Goal: Task Accomplishment & Management: Manage account settings

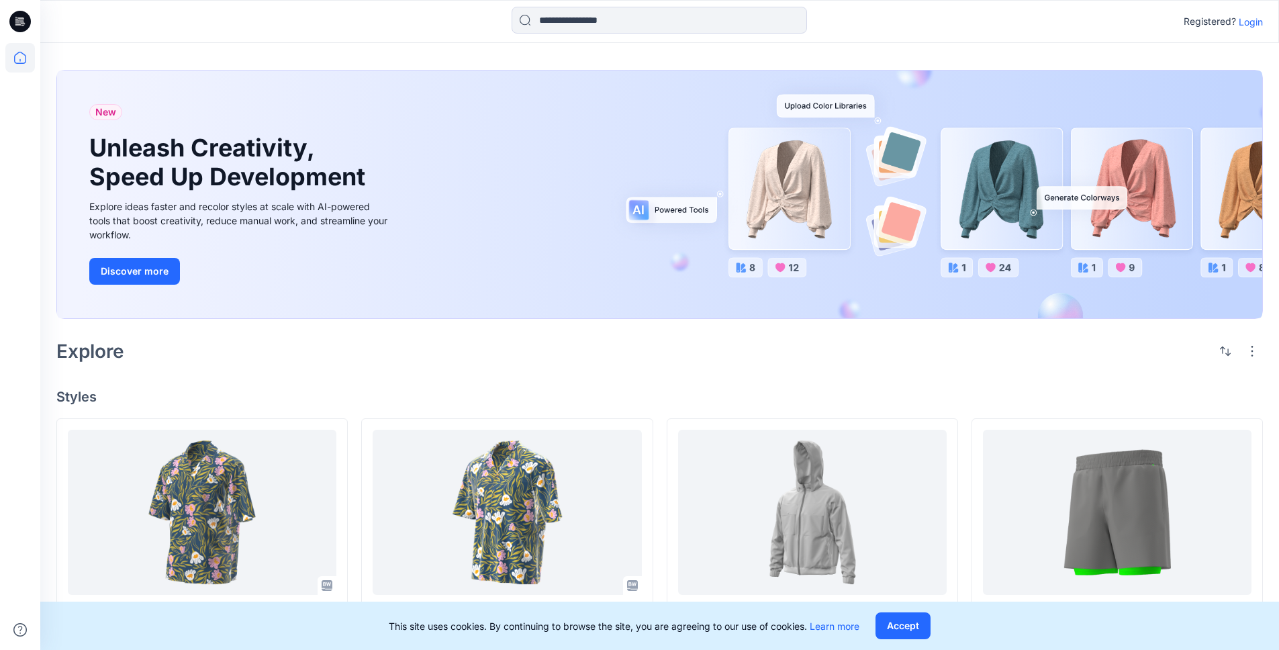
click at [1244, 17] on p "Login" at bounding box center [1251, 22] width 24 height 14
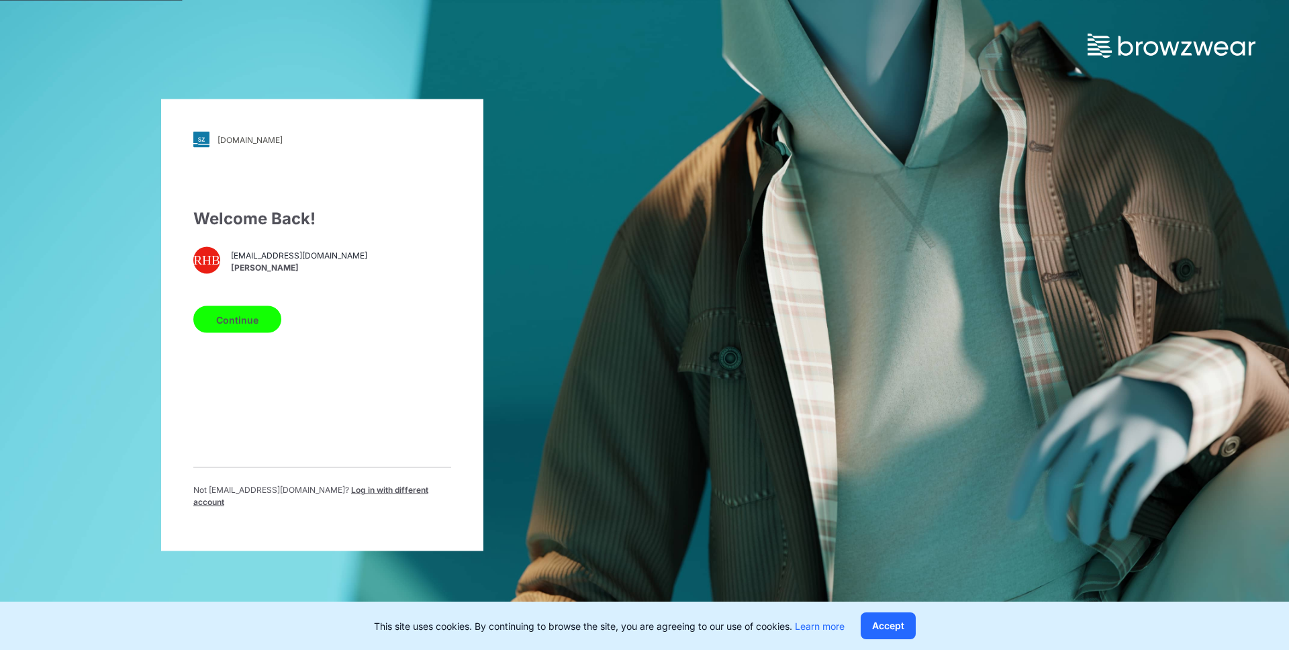
click at [254, 321] on button "Continue" at bounding box center [237, 319] width 88 height 27
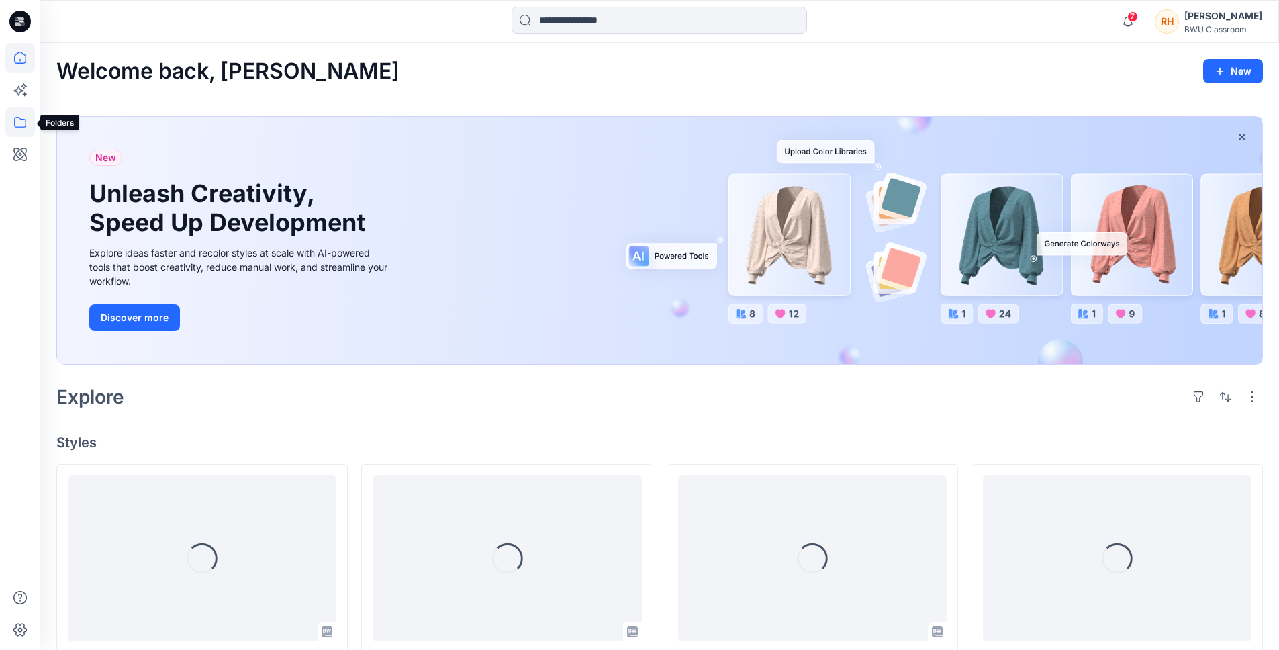
click at [19, 110] on icon at bounding box center [20, 122] width 30 height 30
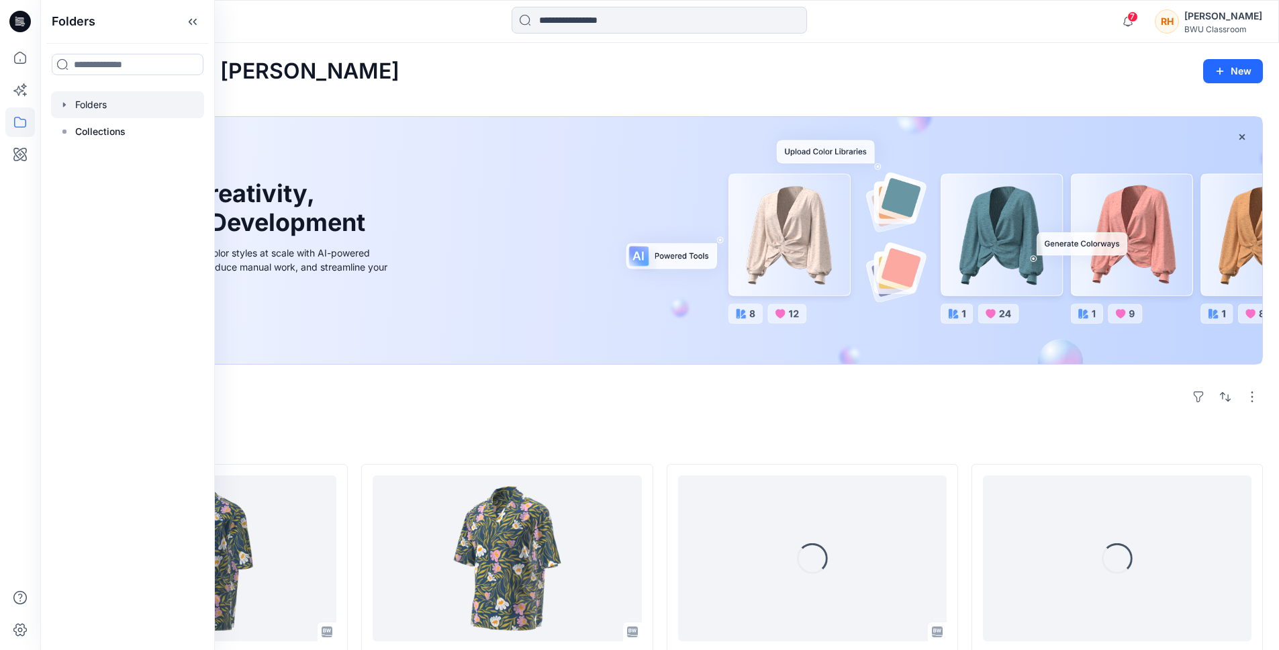
click at [113, 103] on div at bounding box center [127, 104] width 153 height 27
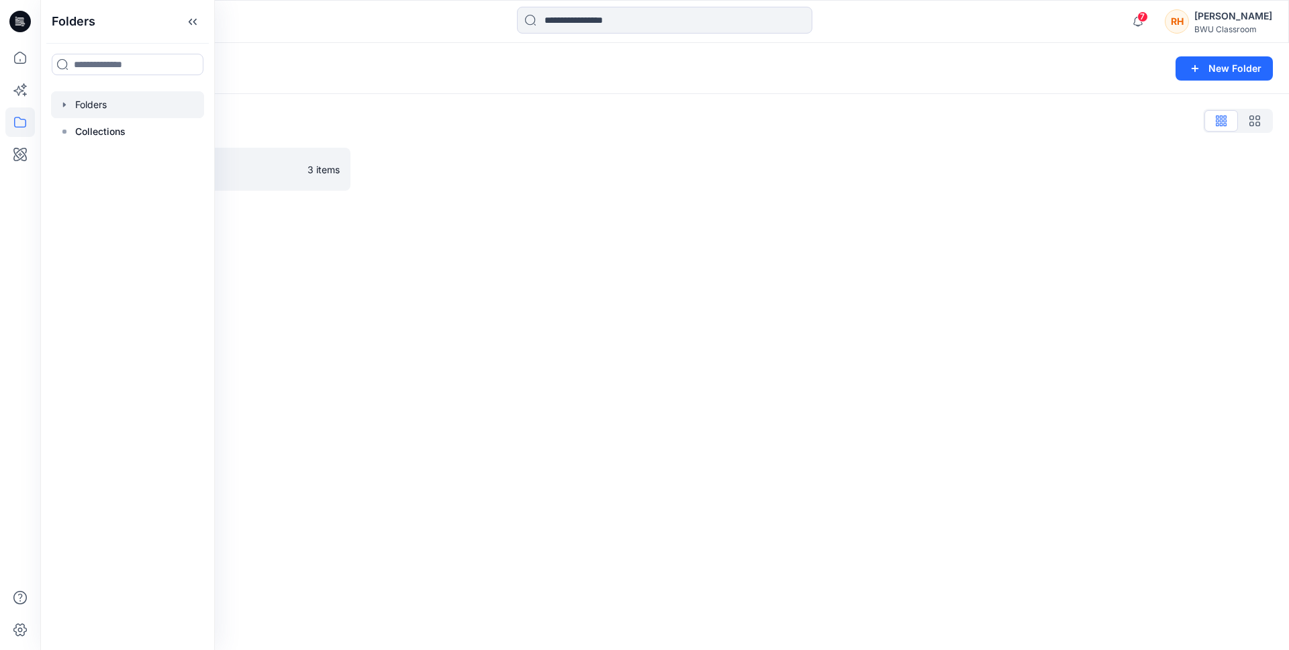
click at [278, 253] on div "Folders New Folder Folders List DPC Expert 3 items" at bounding box center [664, 346] width 1249 height 607
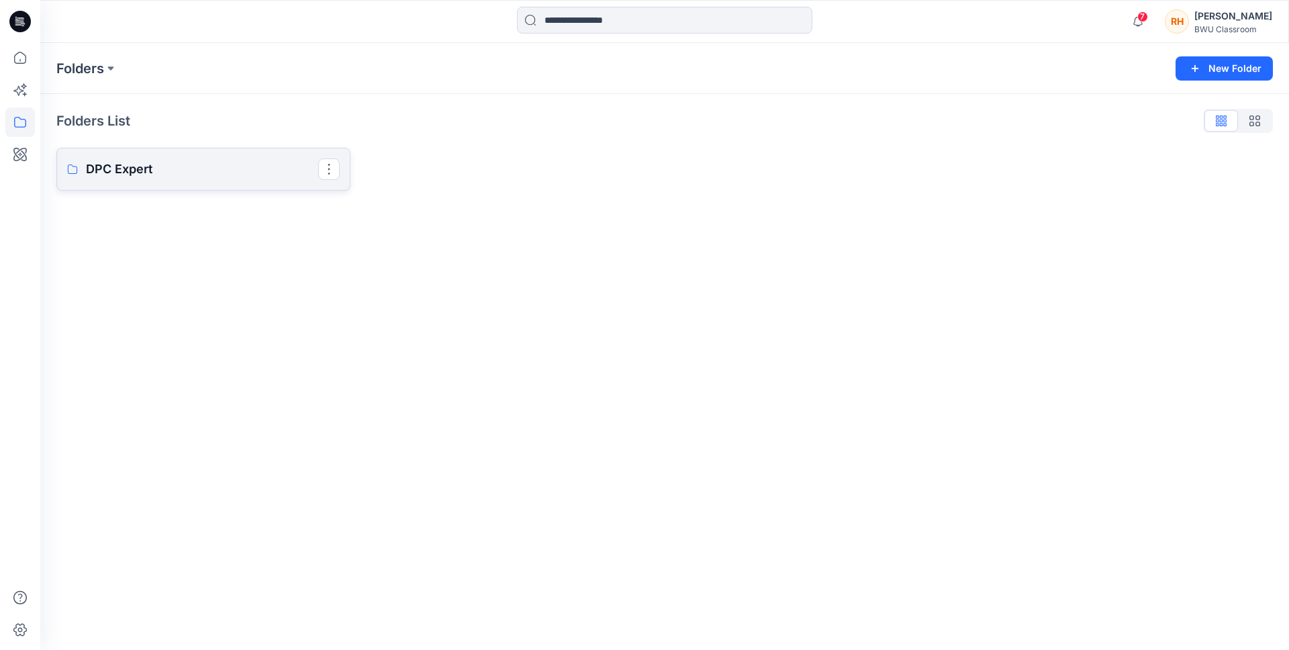
click at [251, 177] on p "DPC Expert" at bounding box center [202, 169] width 232 height 19
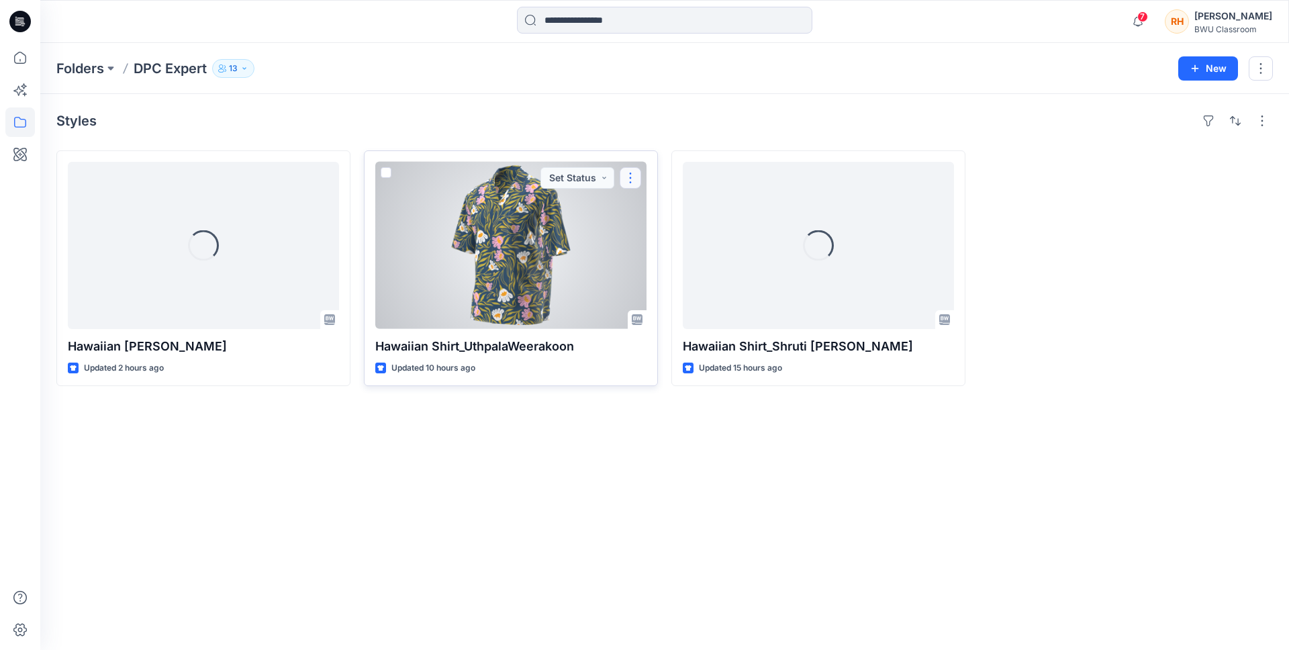
click at [631, 183] on button "button" at bounding box center [630, 177] width 21 height 21
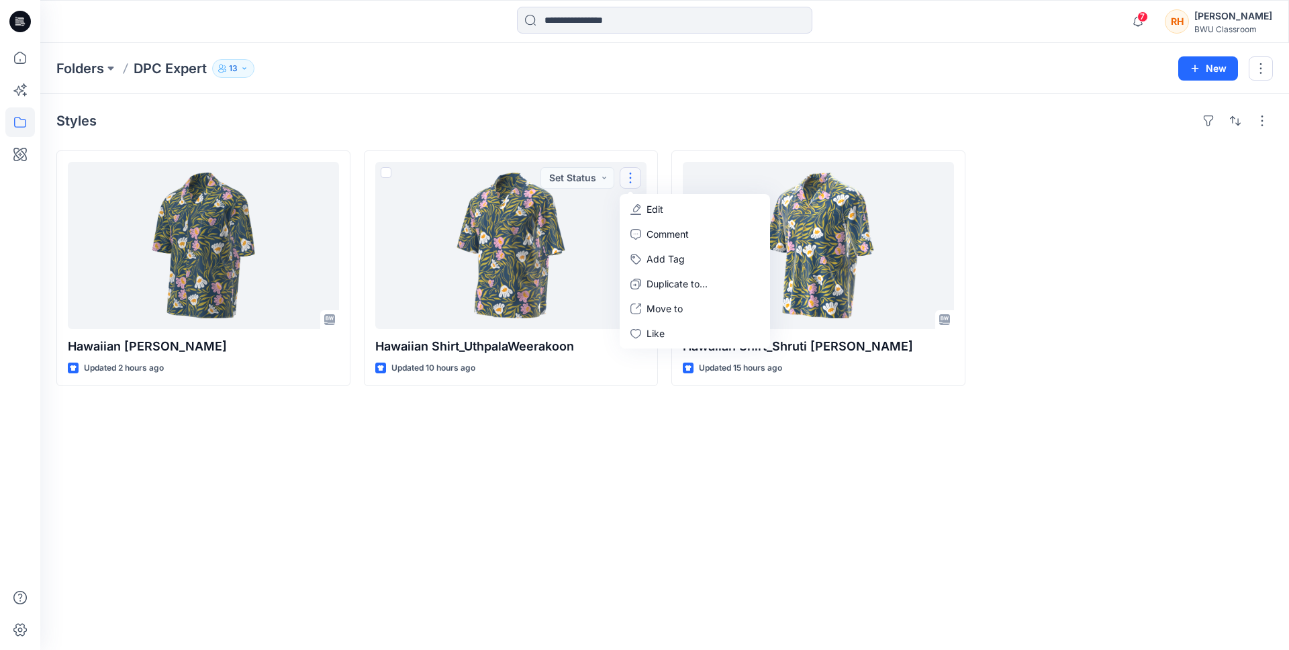
click at [755, 461] on div "Styles Hawaiian [PERSON_NAME] Updated 2 hours ago Hawaiian Shirt_UthpalaWeerako…" at bounding box center [664, 372] width 1249 height 556
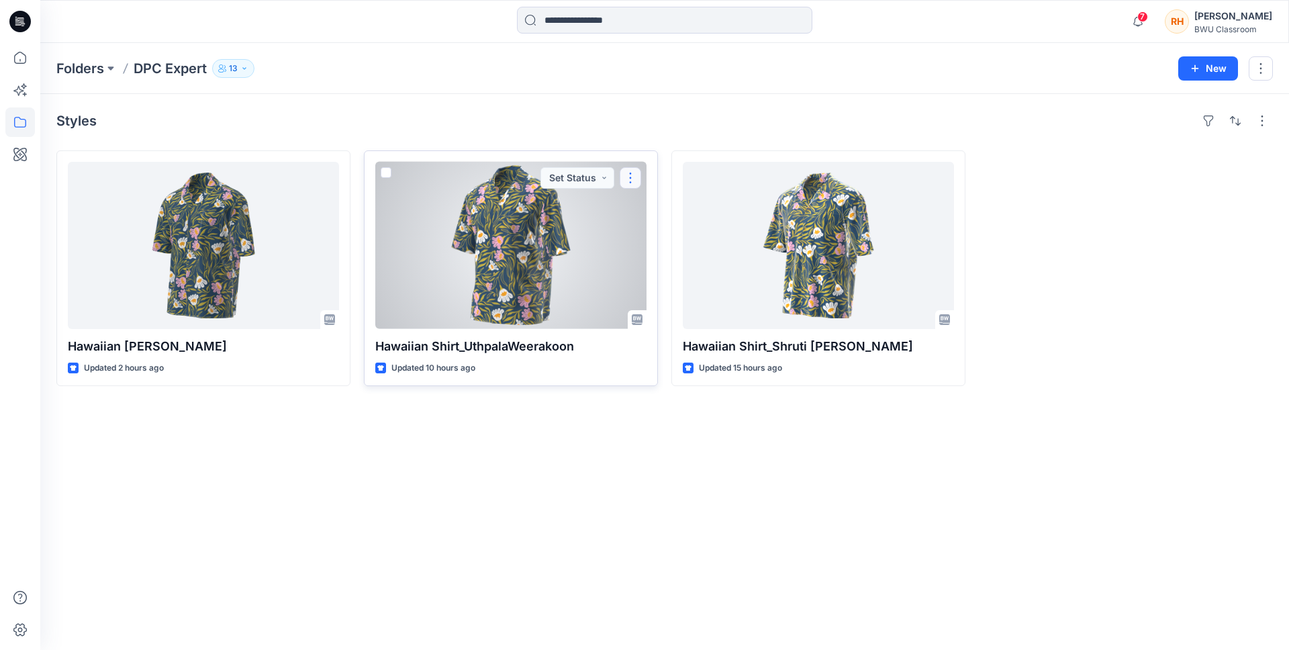
click at [626, 175] on button "button" at bounding box center [630, 177] width 21 height 21
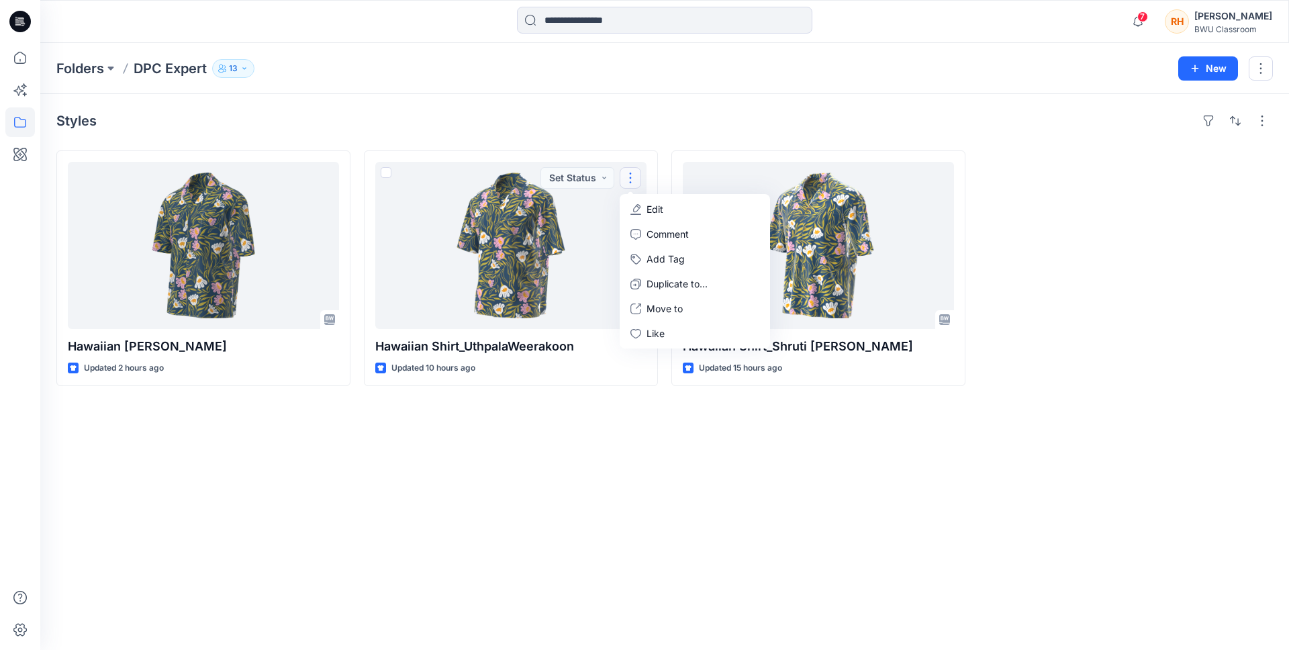
click at [977, 471] on div "Styles Hawaiian [PERSON_NAME] Updated 2 hours ago Hawaiian Shirt_UthpalaWeerako…" at bounding box center [664, 372] width 1249 height 556
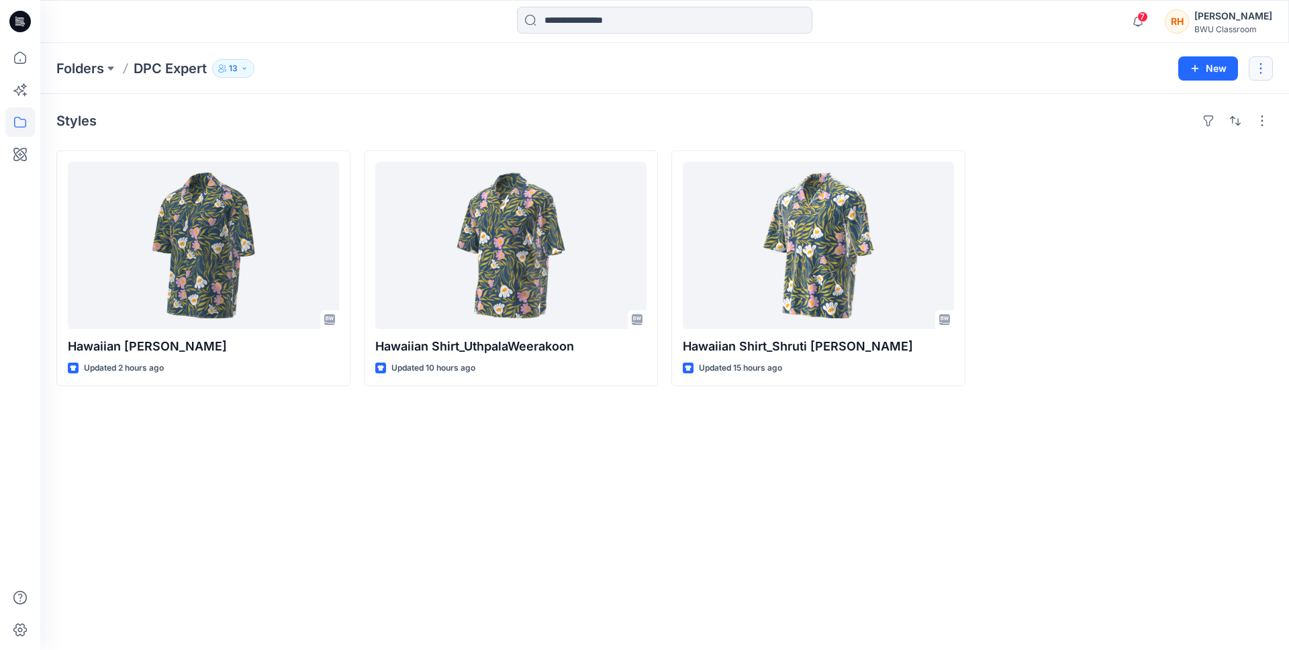
click at [1255, 74] on button "button" at bounding box center [1261, 68] width 24 height 24
click at [1172, 100] on button "Edit" at bounding box center [1197, 101] width 145 height 25
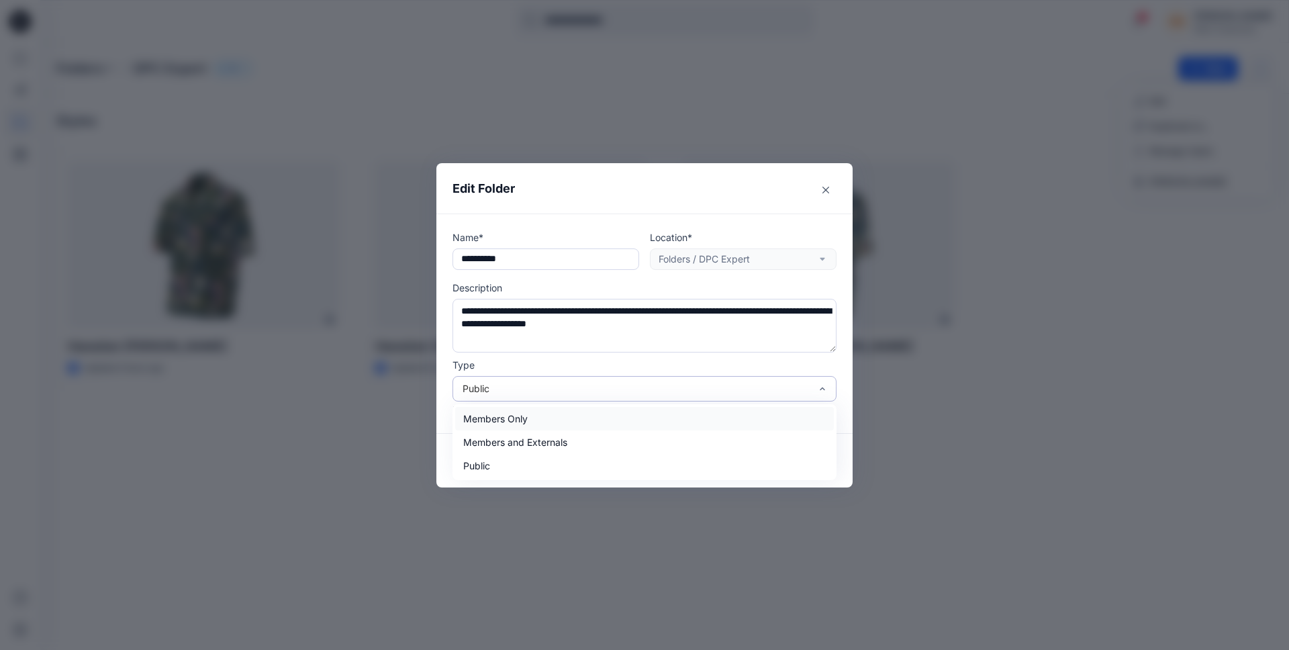
click at [540, 394] on div "Public" at bounding box center [637, 388] width 348 height 14
click at [536, 444] on div "Members and Externals" at bounding box center [644, 441] width 379 height 23
click at [805, 461] on button "Save" at bounding box center [805, 460] width 64 height 21
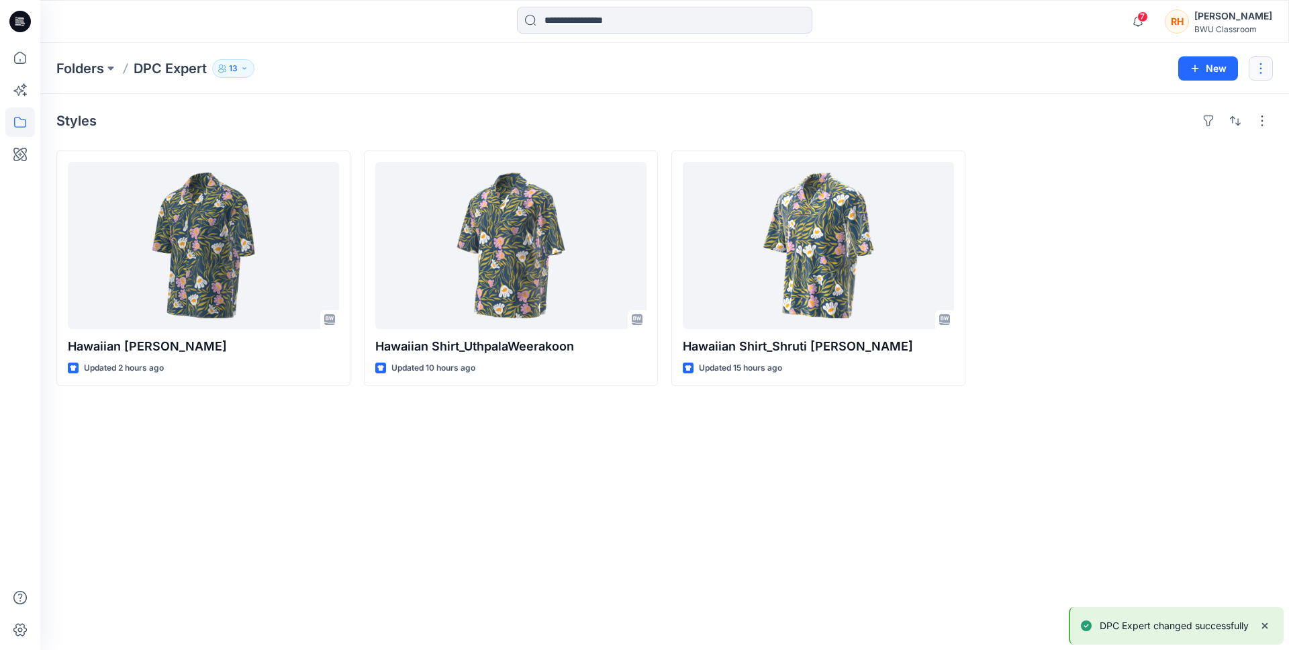
click at [1264, 64] on button "button" at bounding box center [1261, 68] width 24 height 24
click at [1197, 148] on p "Manage Users" at bounding box center [1181, 151] width 64 height 14
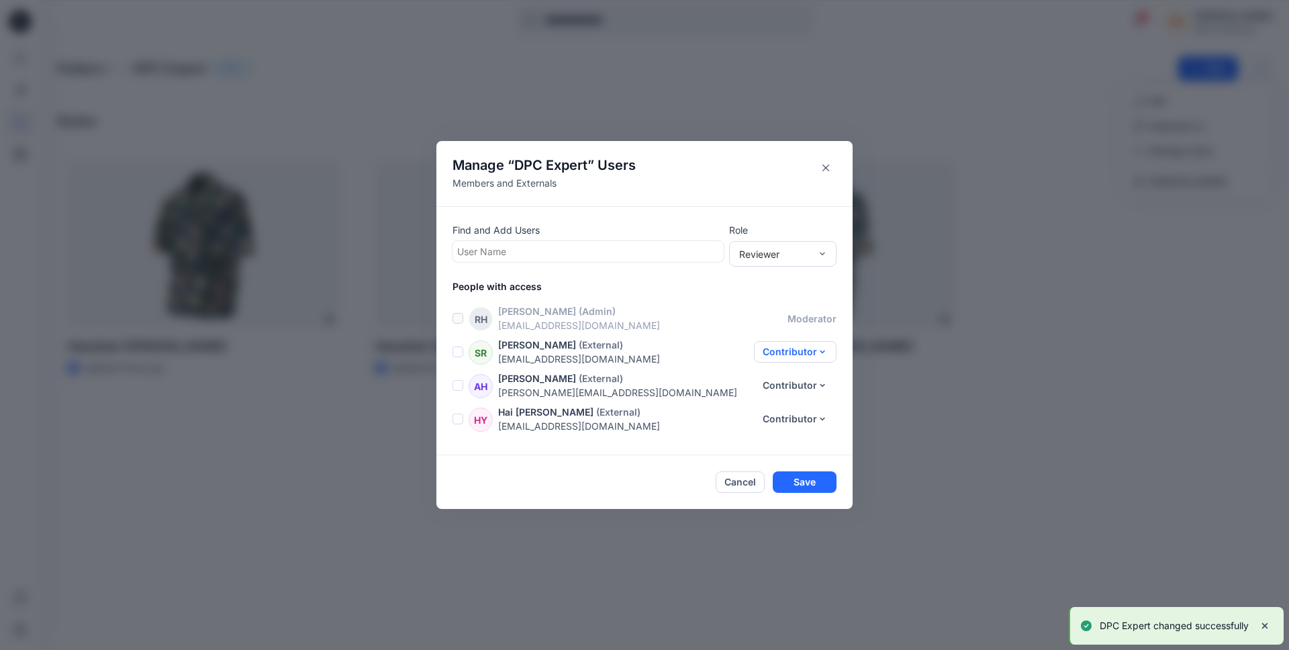
click at [799, 352] on button "Contributor" at bounding box center [795, 351] width 83 height 21
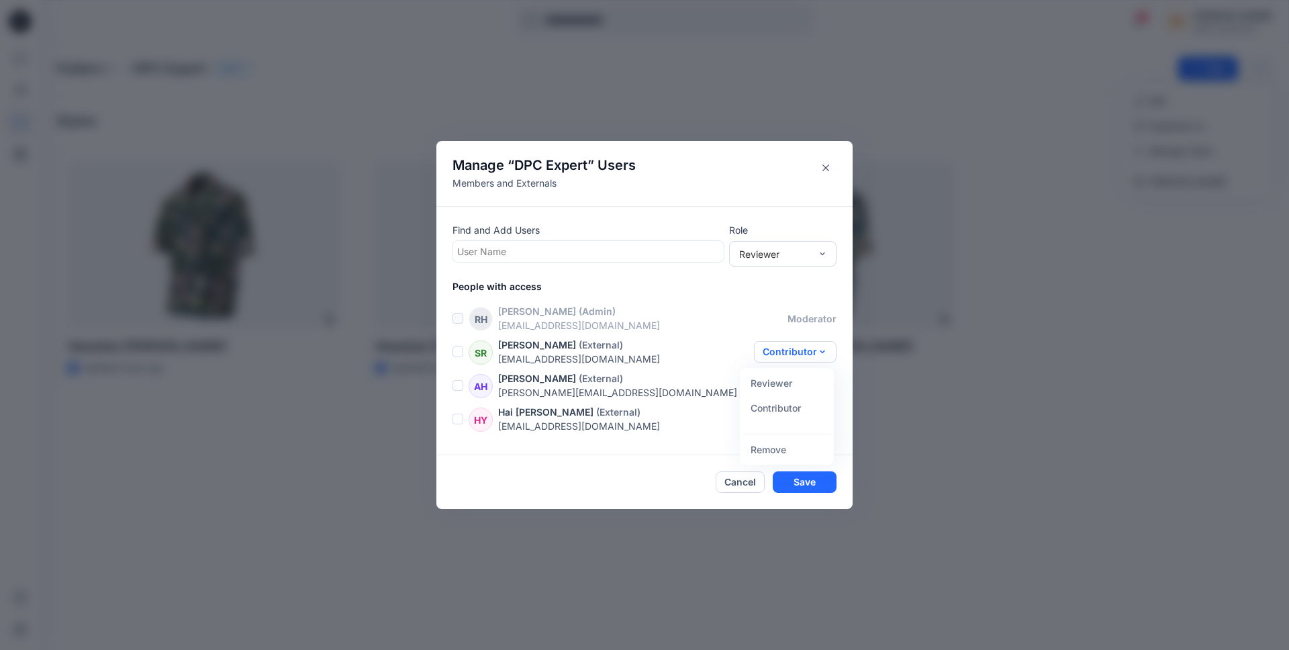
click at [824, 301] on div "People with access [PERSON_NAME] Binte [PERSON_NAME] (Admin) [EMAIL_ADDRESS][DO…" at bounding box center [652, 358] width 400 height 159
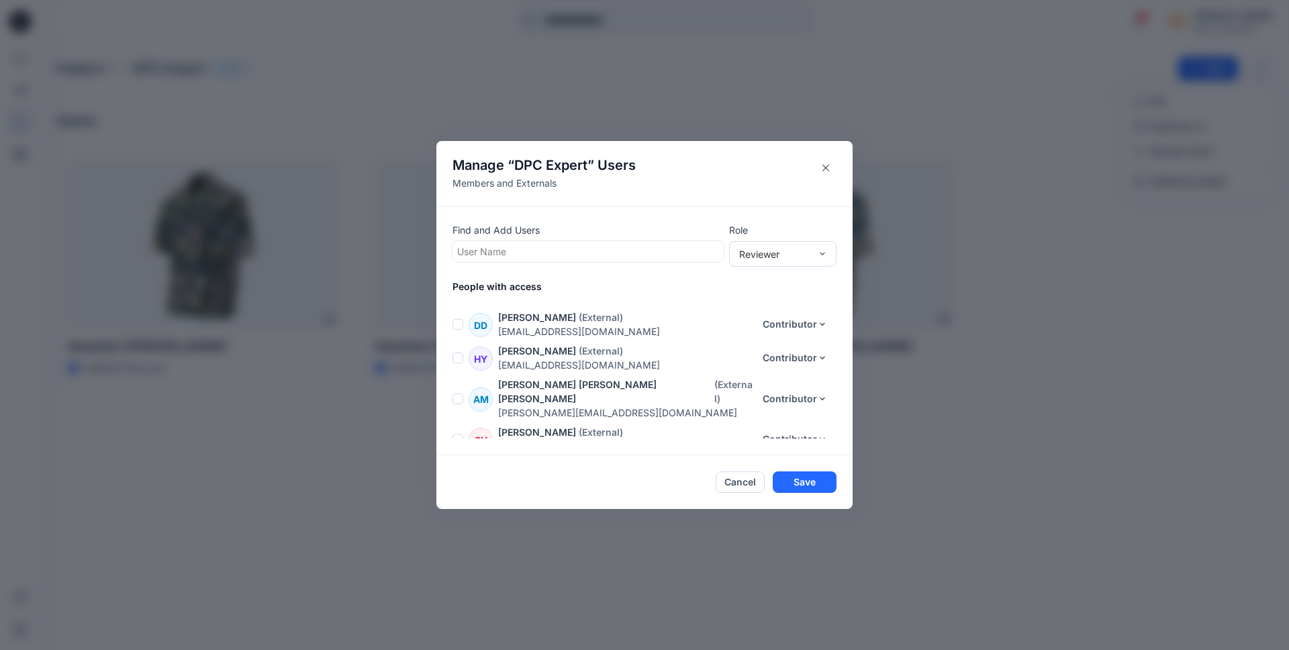
scroll to position [297, 0]
click at [814, 244] on div "Reviewer" at bounding box center [782, 254] width 107 height 26
click at [776, 227] on p "Role" at bounding box center [782, 230] width 107 height 14
click at [822, 160] on button "Close" at bounding box center [825, 167] width 21 height 21
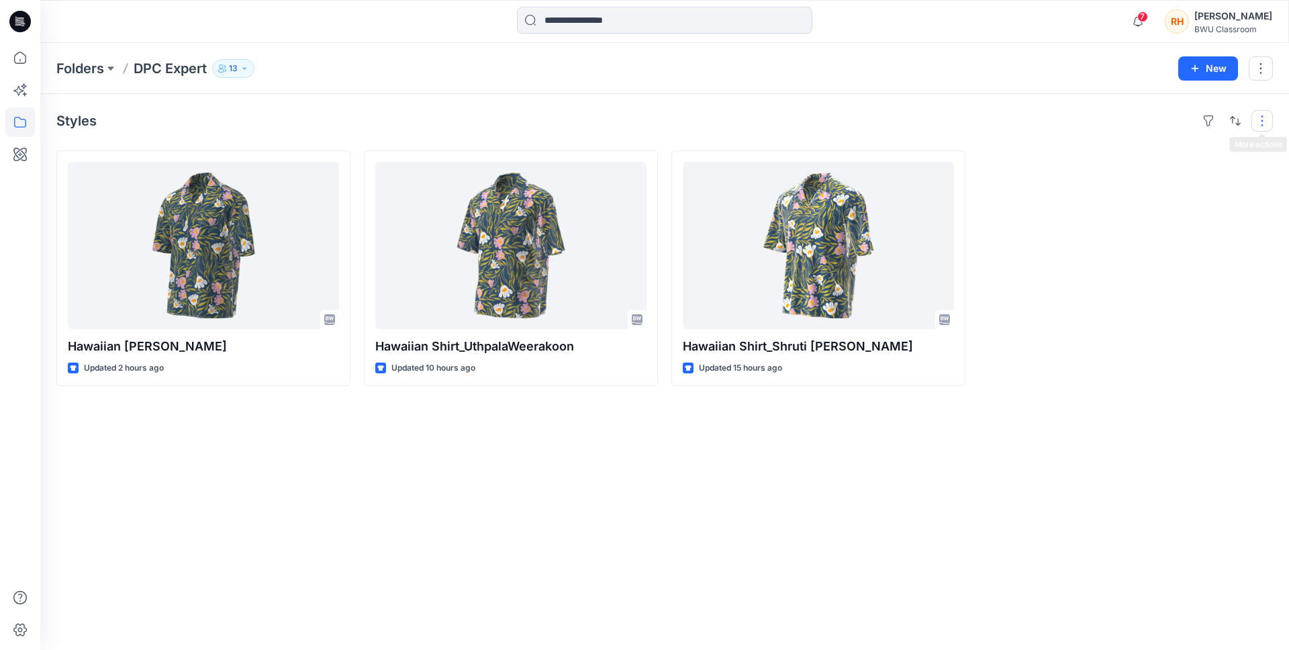
click at [1264, 113] on button "button" at bounding box center [1261, 120] width 21 height 21
click at [1034, 160] on button "Large Grid" at bounding box center [1088, 166] width 115 height 27
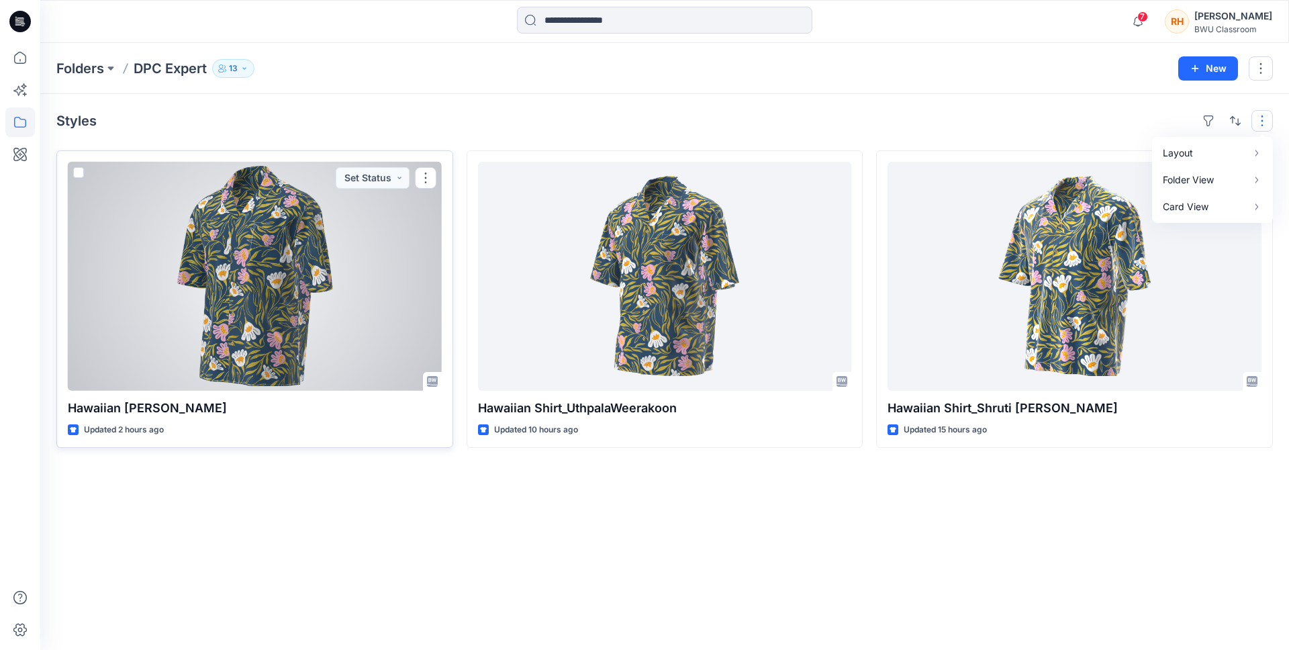
click at [379, 343] on div at bounding box center [255, 276] width 374 height 229
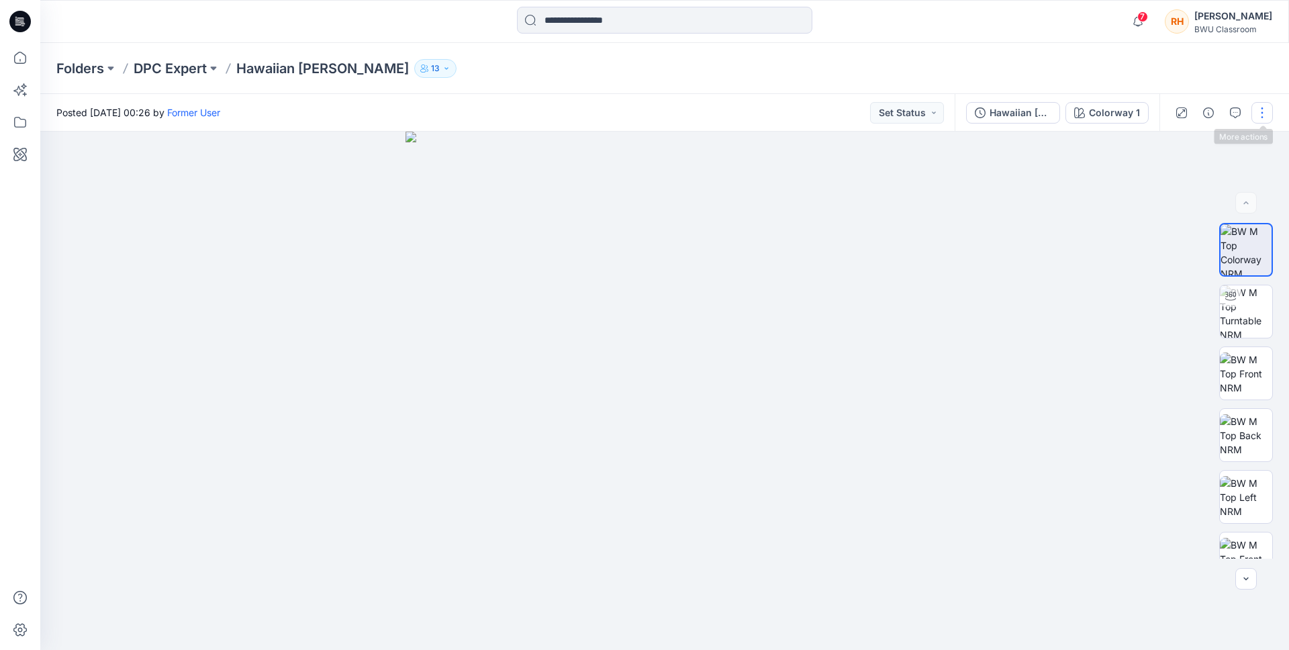
click at [1260, 113] on button "button" at bounding box center [1261, 112] width 21 height 21
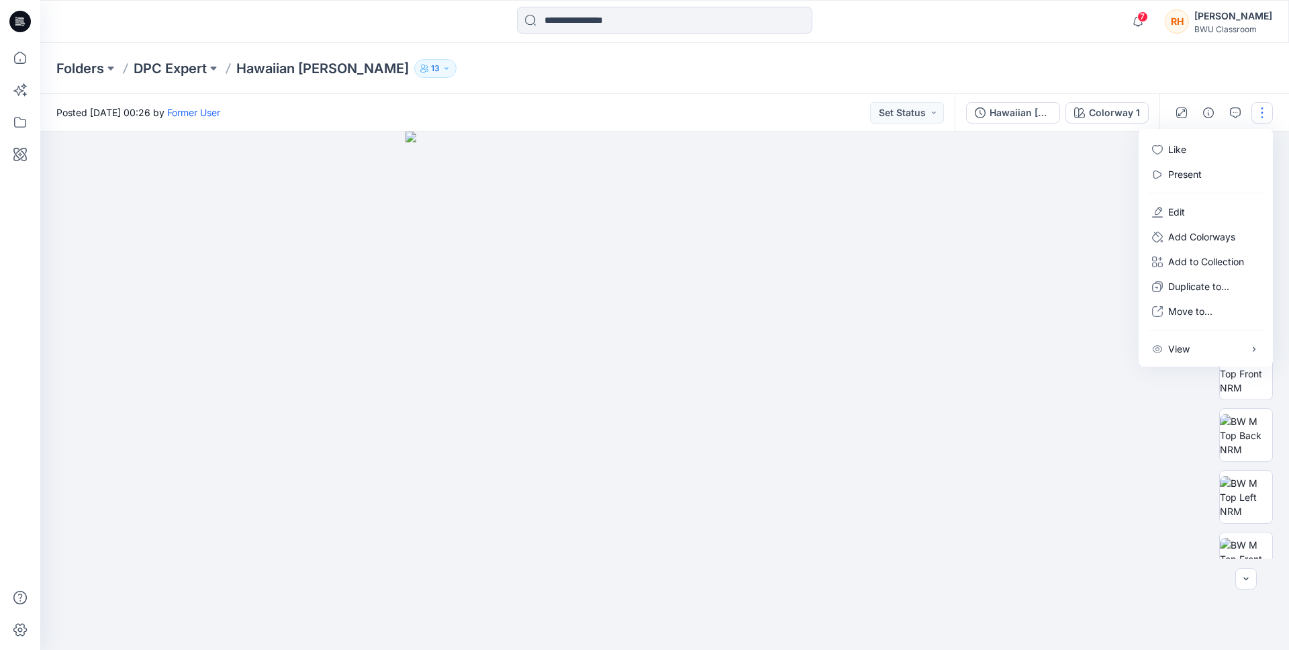
click at [1167, 79] on div "Folders DPC Expert Hawaiian [PERSON_NAME] 13" at bounding box center [664, 68] width 1249 height 51
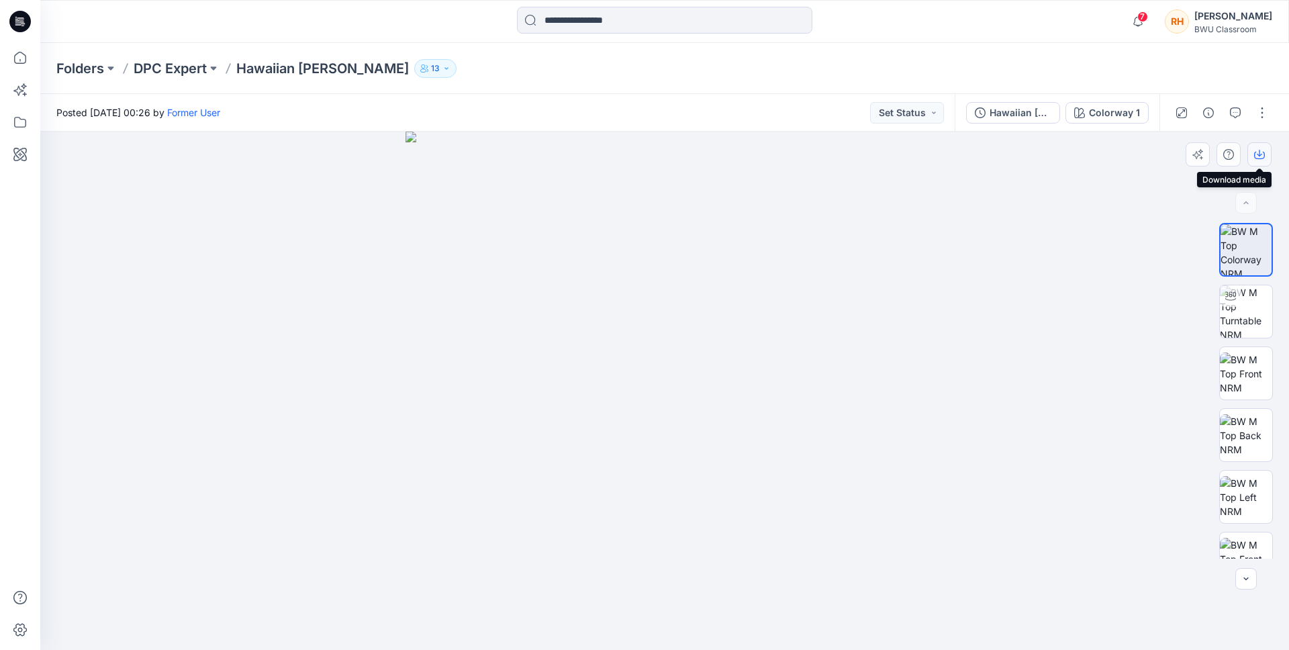
click at [1261, 158] on icon "button" at bounding box center [1259, 154] width 11 height 11
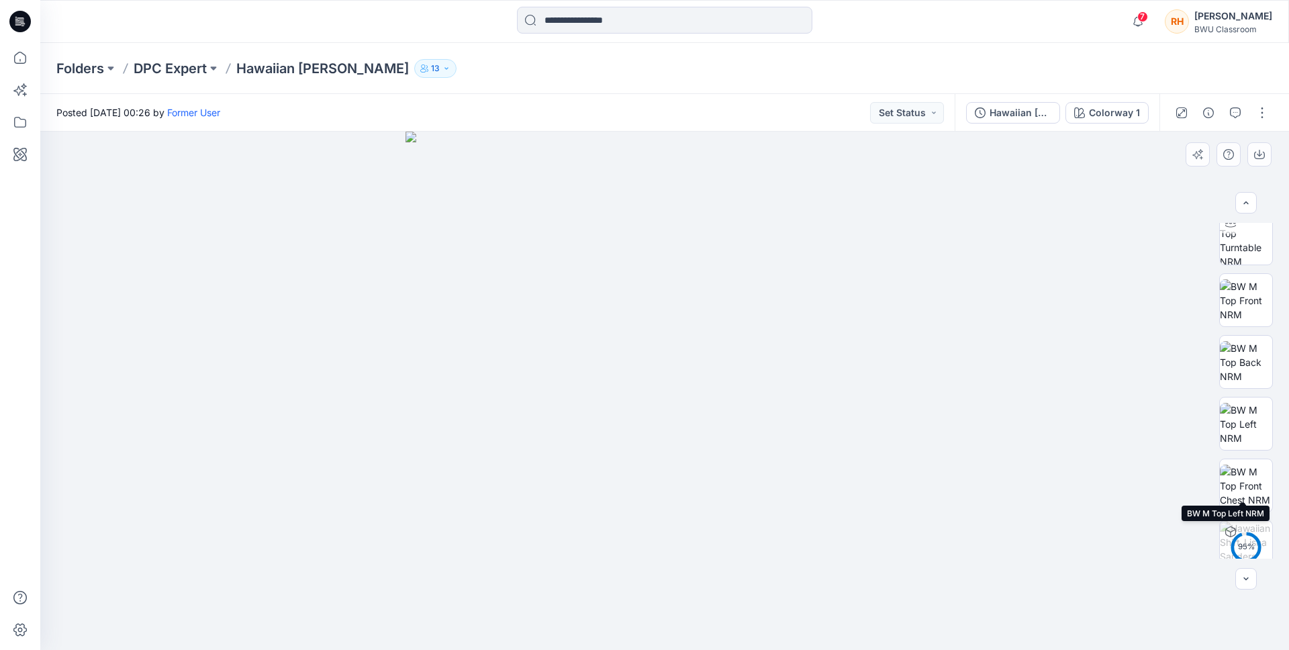
scroll to position [89, 0]
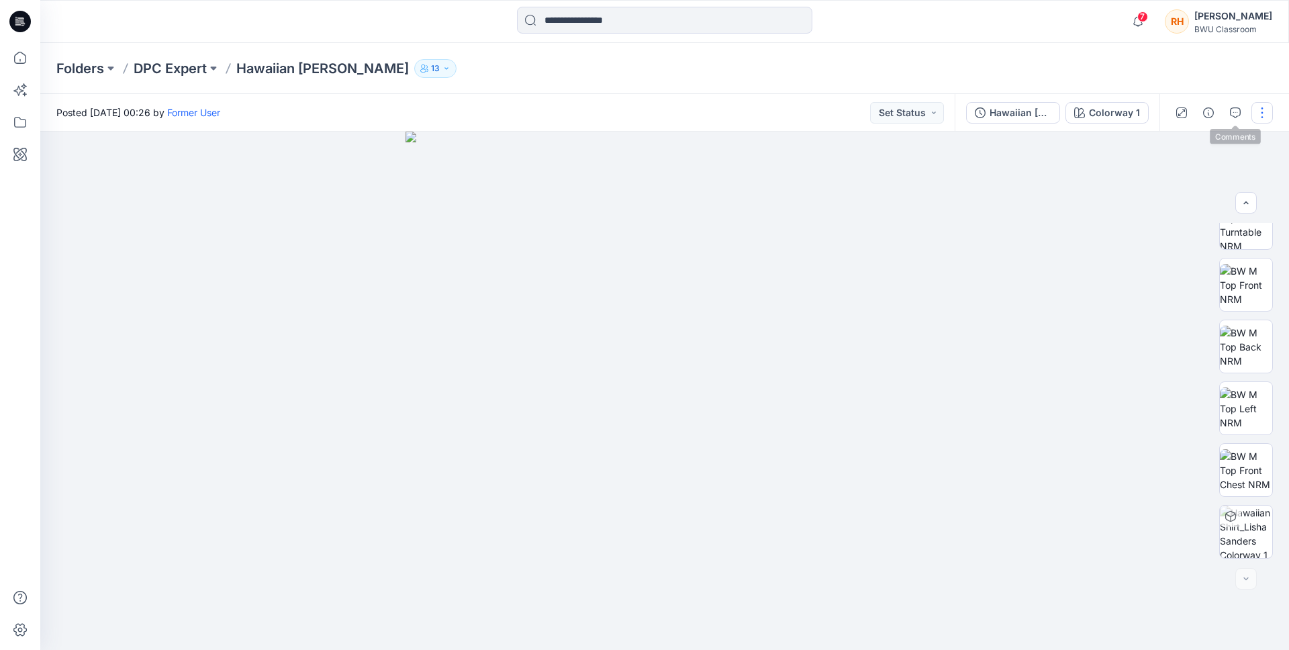
click at [1256, 109] on button "button" at bounding box center [1261, 112] width 21 height 21
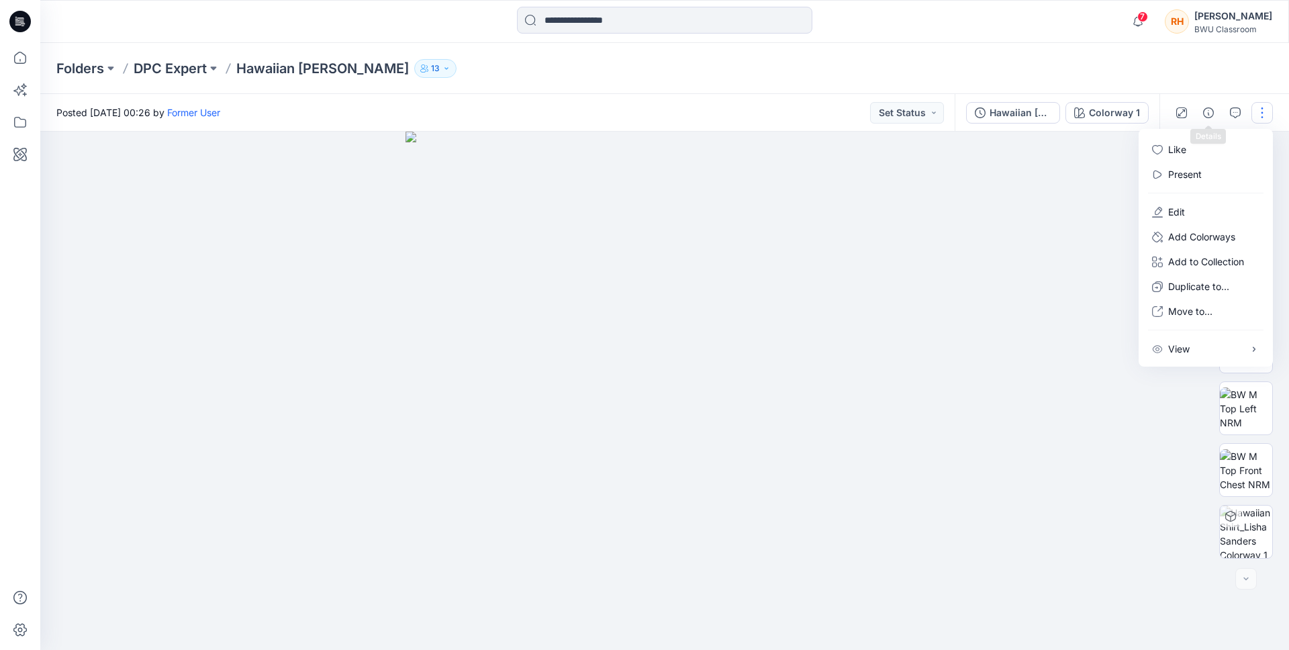
click at [1218, 90] on div "Folders DPC Expert Hawaiian [PERSON_NAME] 13" at bounding box center [664, 68] width 1249 height 51
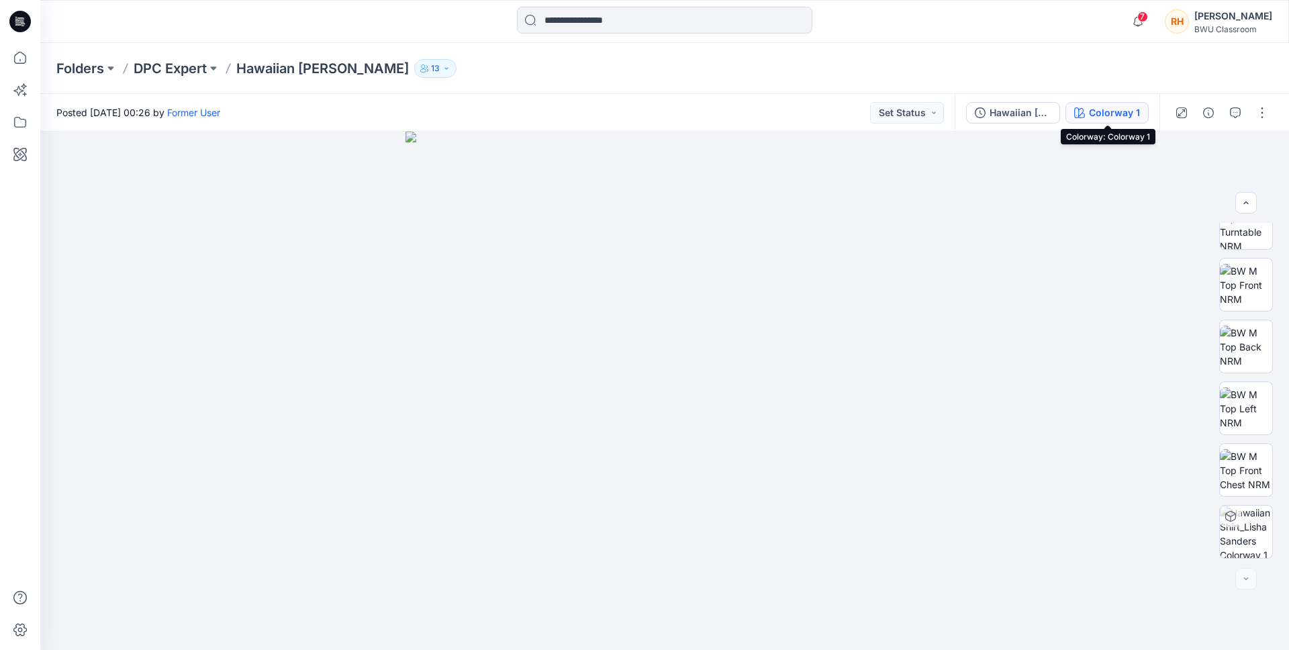
click at [1125, 109] on div "Colorway 1" at bounding box center [1114, 112] width 51 height 15
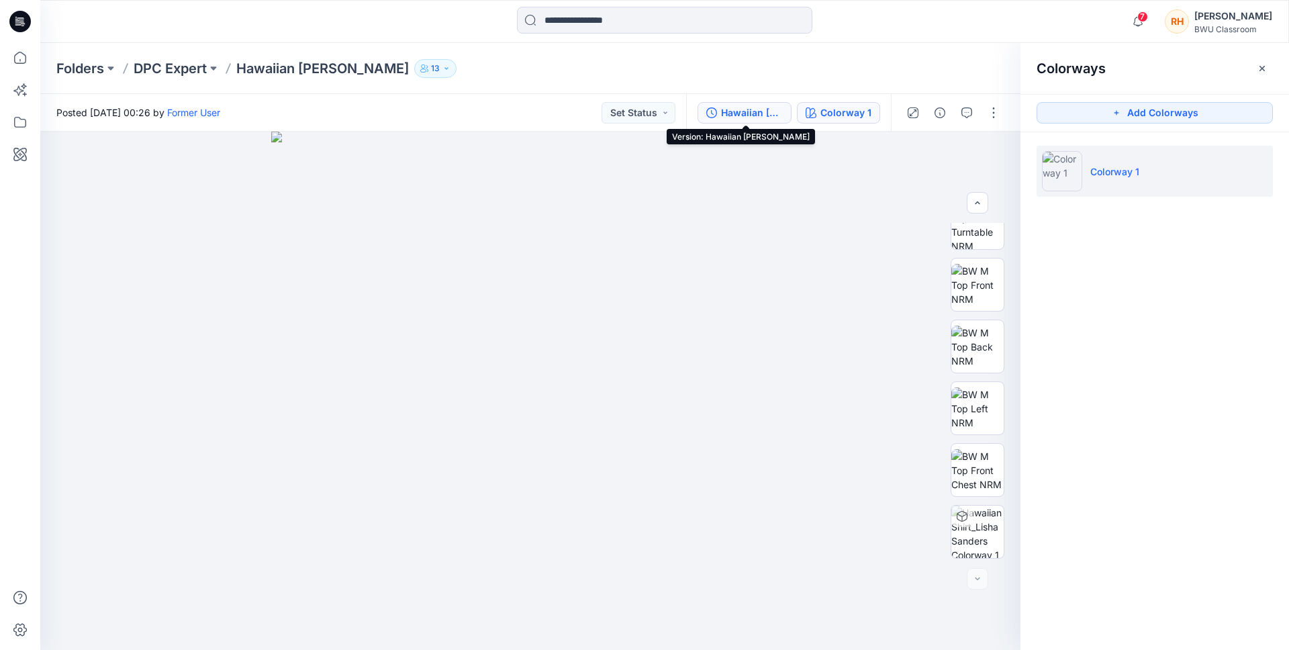
click at [737, 113] on div "Hawaiian [PERSON_NAME]" at bounding box center [752, 112] width 62 height 15
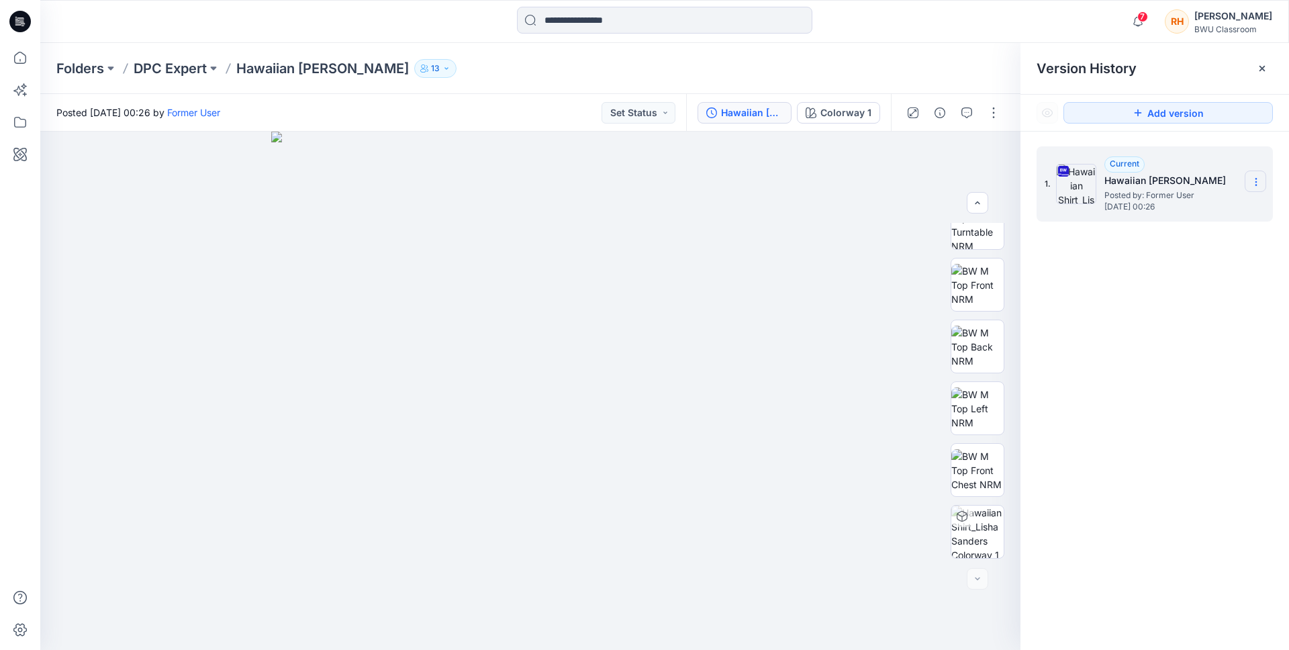
click at [1256, 187] on icon at bounding box center [1256, 182] width 11 height 11
click at [1224, 209] on span "Download Source BW File" at bounding box center [1188, 208] width 113 height 16
click at [176, 75] on p "DPC Expert" at bounding box center [170, 68] width 73 height 19
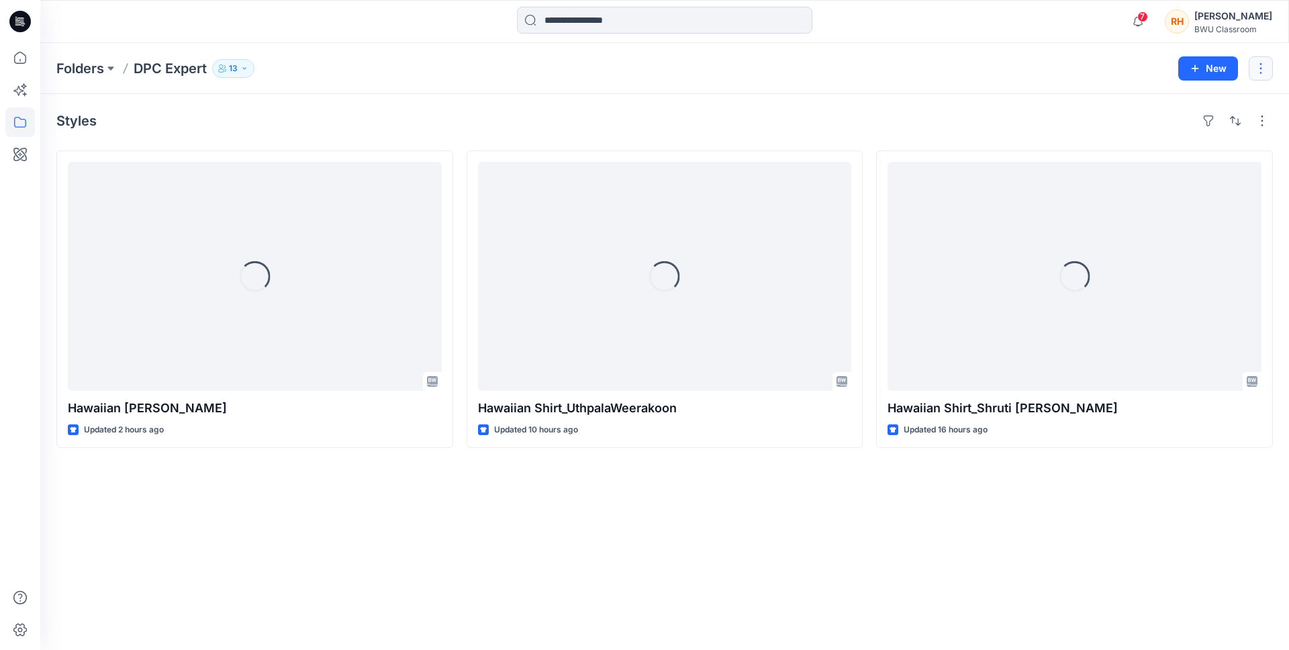
click at [1268, 68] on button "button" at bounding box center [1261, 68] width 24 height 24
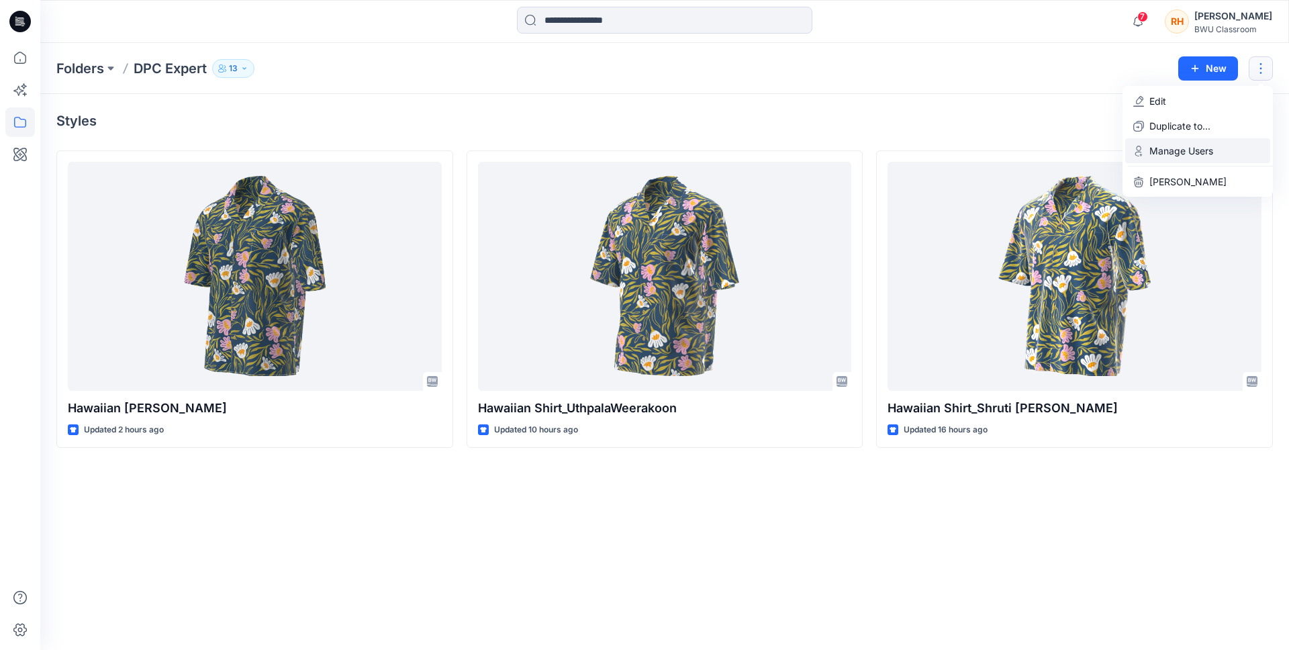
click at [1194, 152] on p "Manage Users" at bounding box center [1181, 151] width 64 height 14
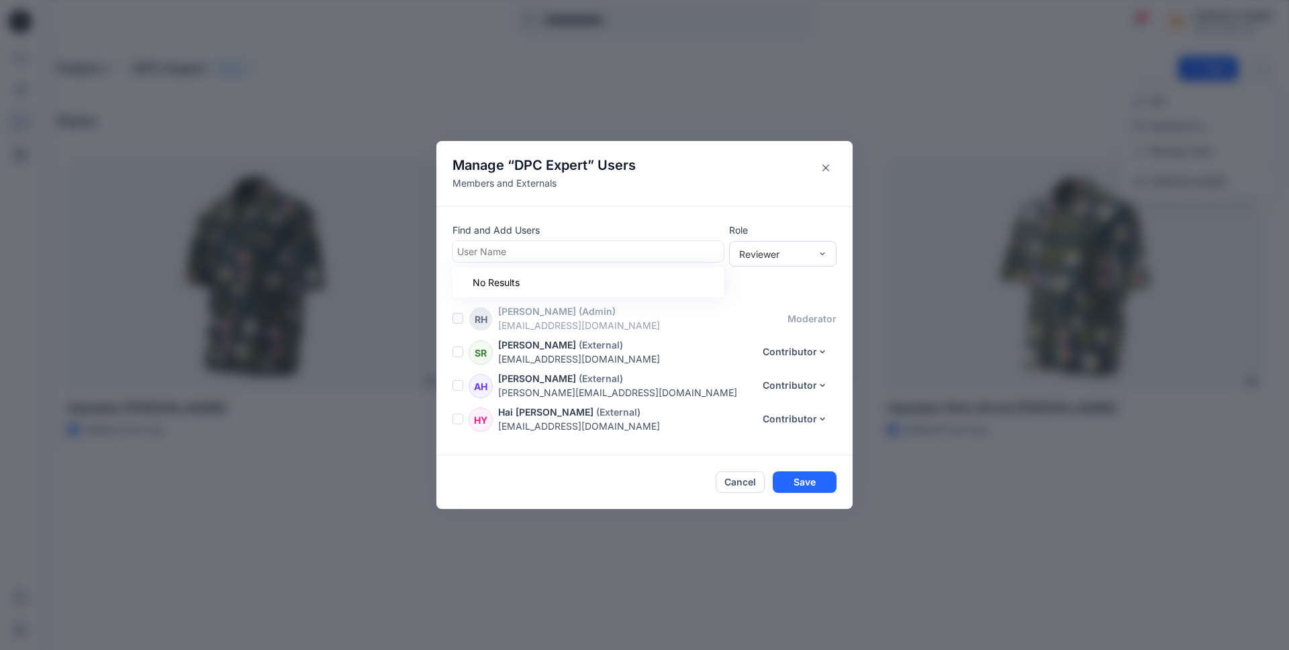
click at [632, 253] on div at bounding box center [588, 251] width 262 height 17
type input "******"
click at [578, 284] on div "GV [PERSON_NAME]" at bounding box center [588, 284] width 255 height 19
click at [785, 245] on div "Reviewer" at bounding box center [782, 254] width 107 height 26
click at [783, 303] on div "Contributor" at bounding box center [783, 302] width 102 height 23
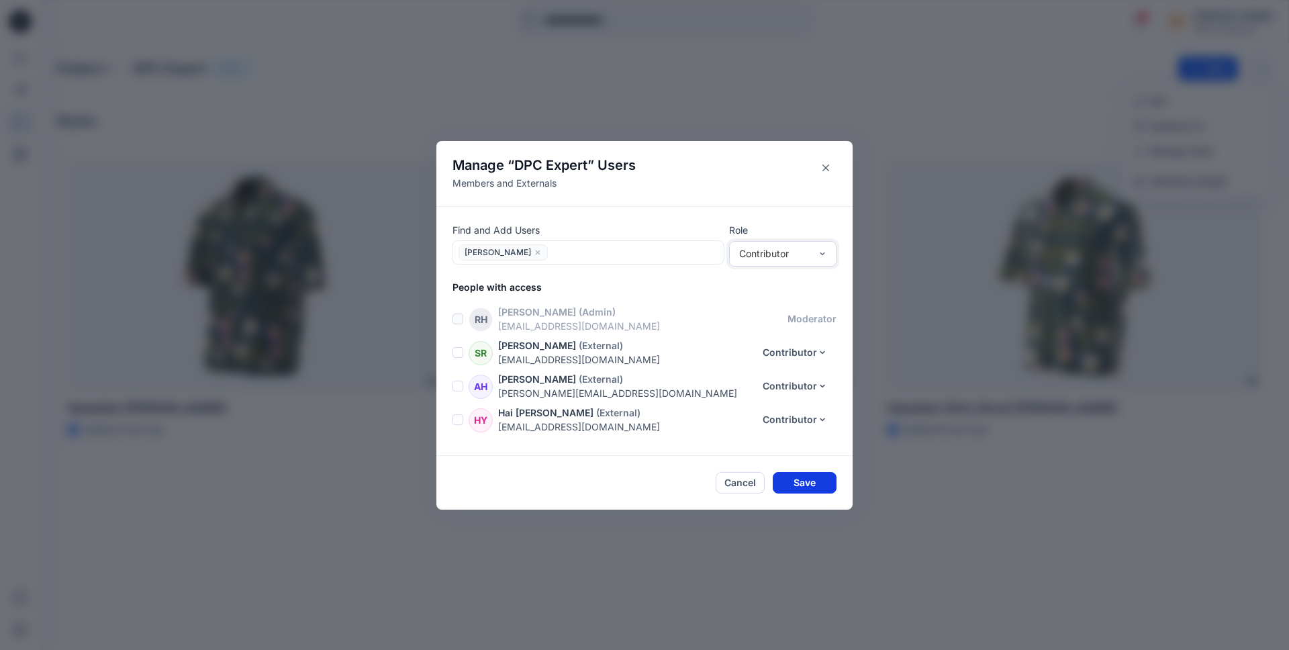
click at [810, 487] on button "Save" at bounding box center [805, 482] width 64 height 21
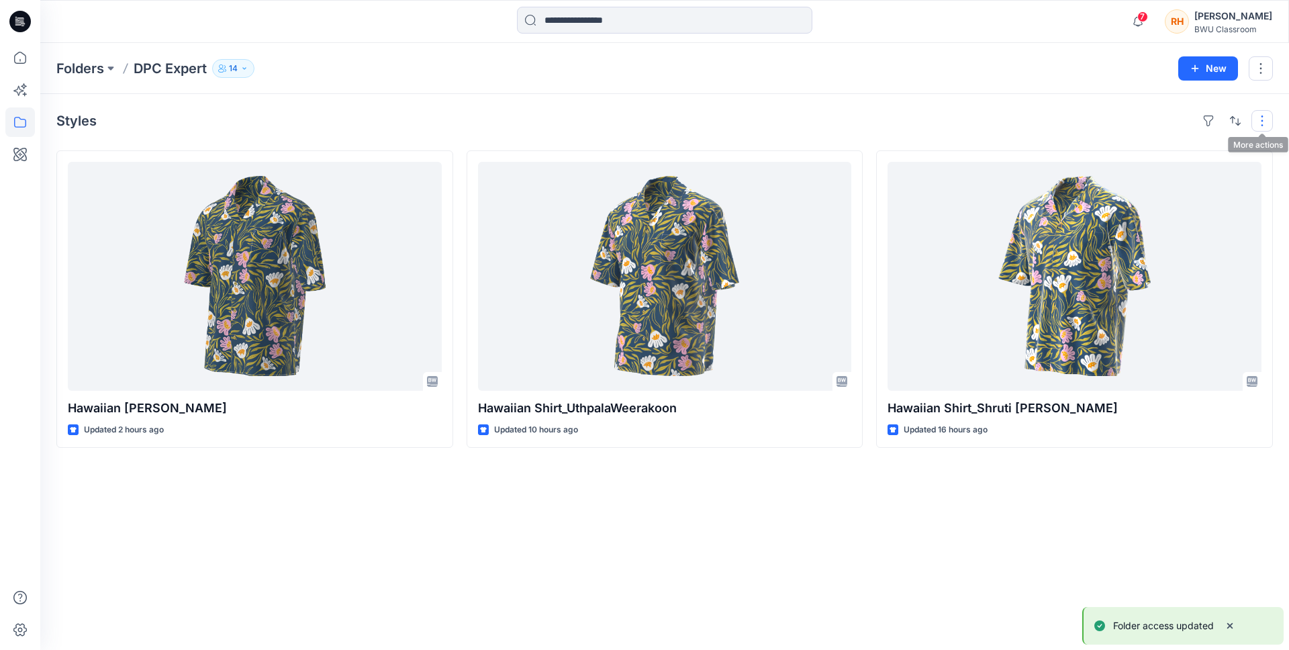
click at [1265, 124] on button "button" at bounding box center [1261, 120] width 21 height 21
click at [1067, 106] on div "Styles Layout Grid Large Grid Folder View Compact Card Card View Card Info Tags…" at bounding box center [664, 372] width 1249 height 556
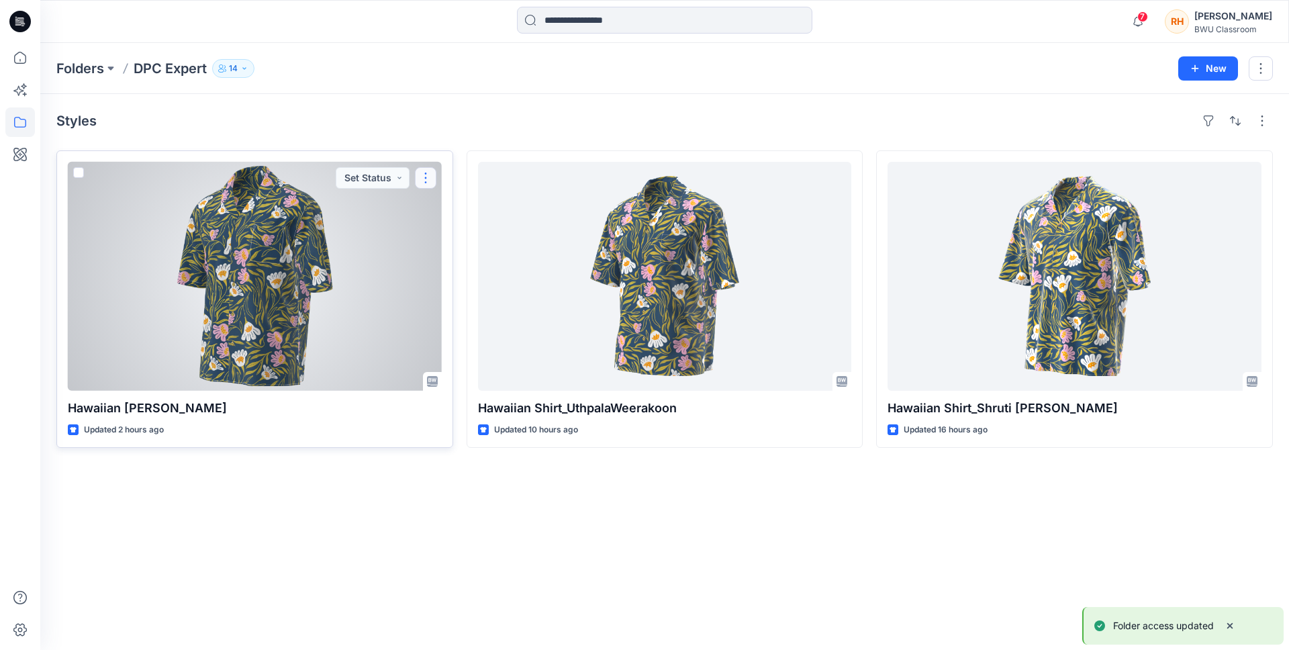
click at [427, 178] on button "button" at bounding box center [425, 177] width 21 height 21
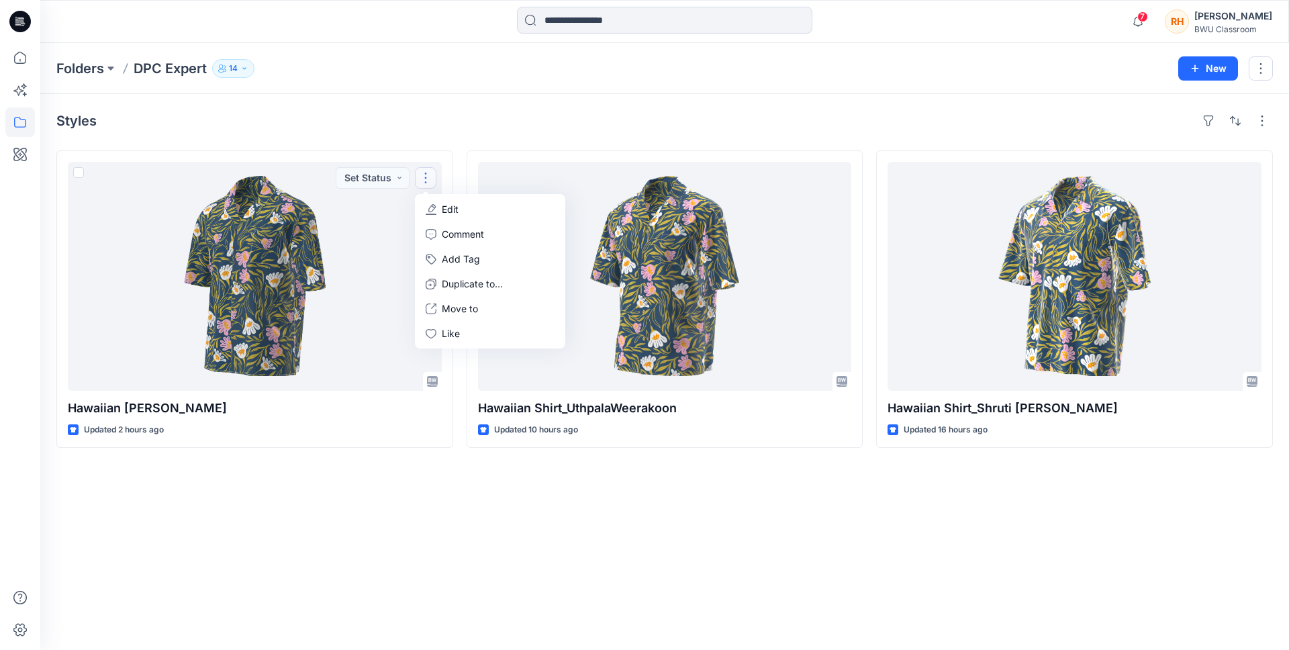
click at [720, 116] on div "Styles" at bounding box center [664, 120] width 1216 height 21
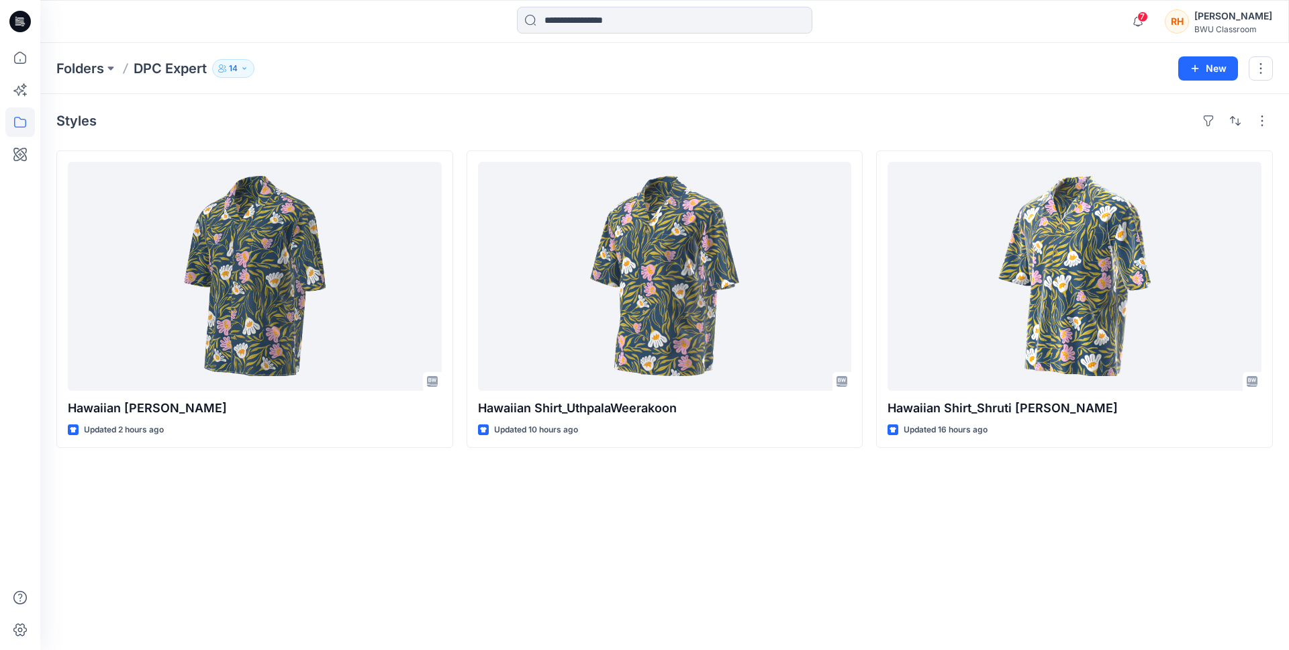
click at [1225, 29] on div "BWU Classroom" at bounding box center [1233, 29] width 78 height 10
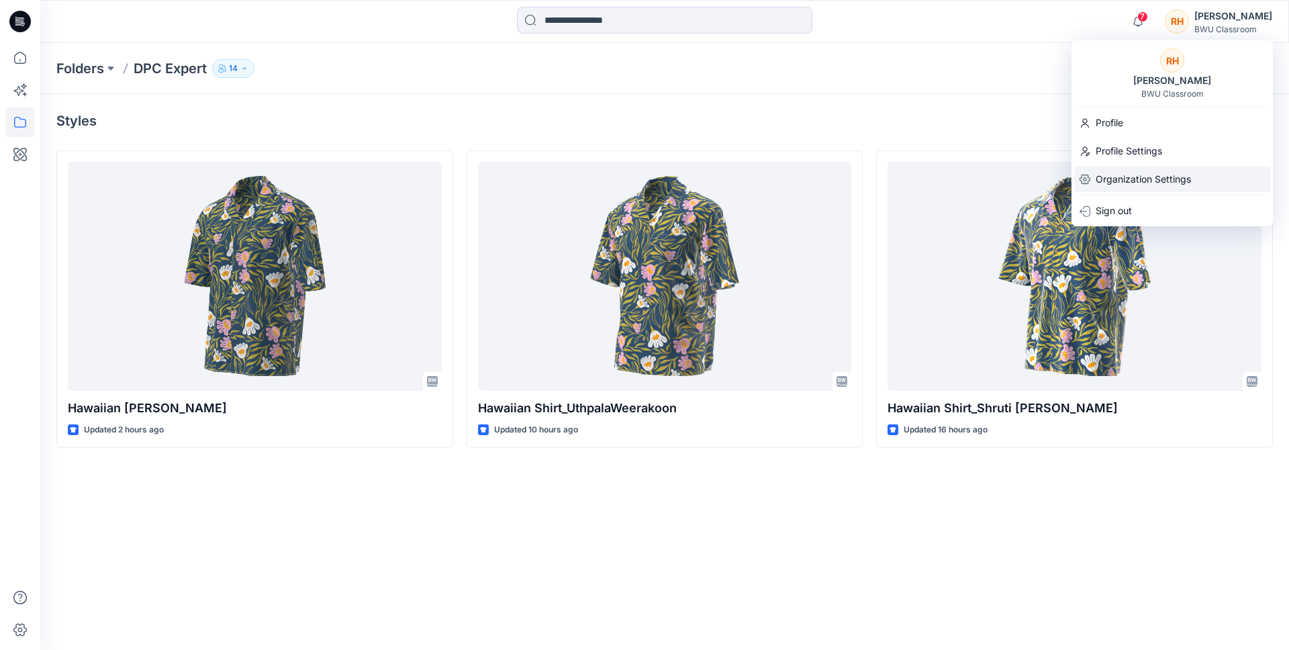
click at [1152, 175] on p "Organization Settings" at bounding box center [1143, 179] width 95 height 26
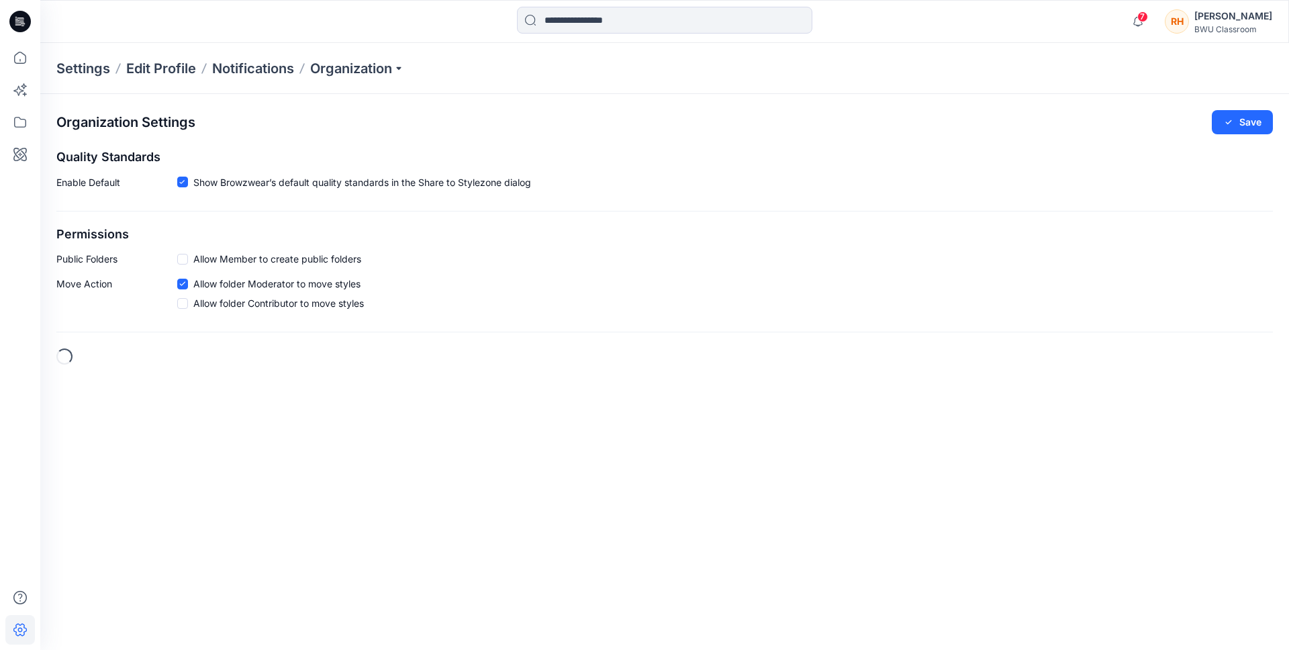
click at [380, 52] on div "Settings Edit Profile Notifications Organization" at bounding box center [664, 68] width 1249 height 51
click at [377, 70] on p "Organization" at bounding box center [357, 68] width 94 height 19
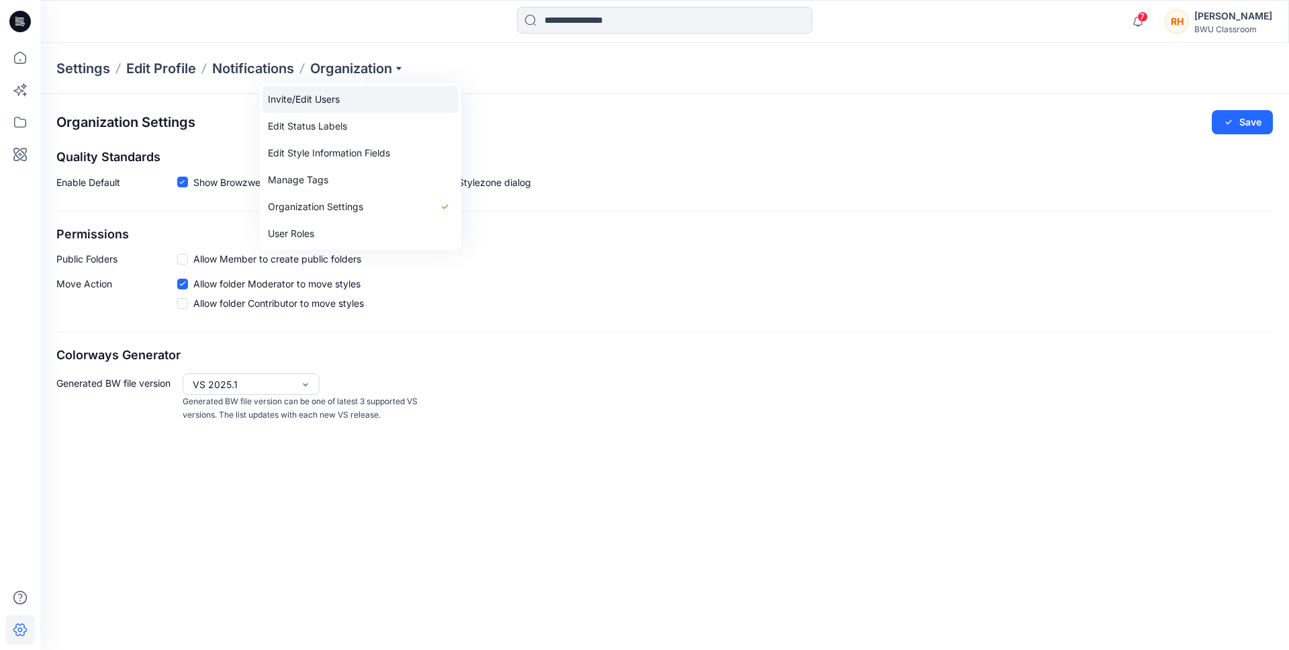
click at [366, 105] on link "Invite/Edit Users" at bounding box center [360, 99] width 196 height 27
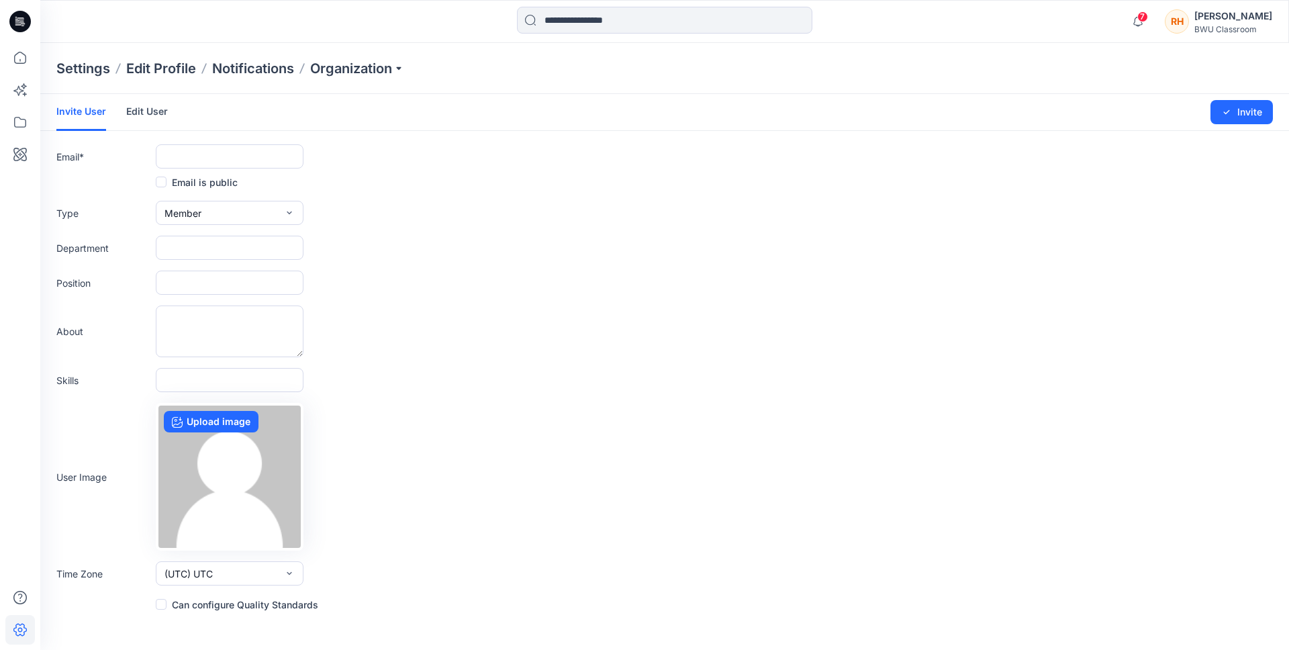
click at [213, 141] on form "Invite User Edit User Changes Saved Invite Email * Email is public Type Member …" at bounding box center [664, 353] width 1249 height 518
click at [213, 152] on input "text" at bounding box center [230, 156] width 148 height 24
type input "**********"
click at [208, 180] on label "Email is public" at bounding box center [197, 182] width 82 height 16
click at [212, 214] on button "Member" at bounding box center [230, 213] width 148 height 24
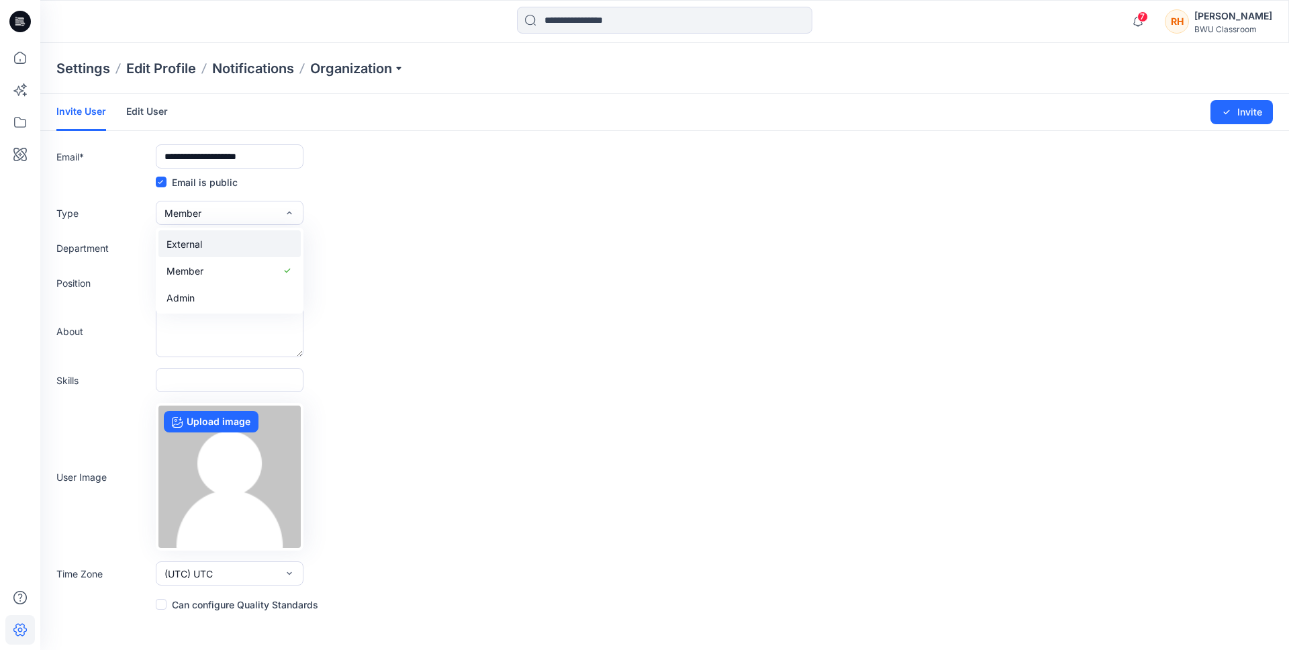
click at [220, 240] on button "External" at bounding box center [229, 243] width 142 height 27
click at [218, 262] on form "**********" at bounding box center [664, 353] width 1249 height 518
click at [218, 252] on input "text" at bounding box center [230, 248] width 148 height 24
type input "**********"
click at [210, 282] on input "text" at bounding box center [230, 283] width 148 height 24
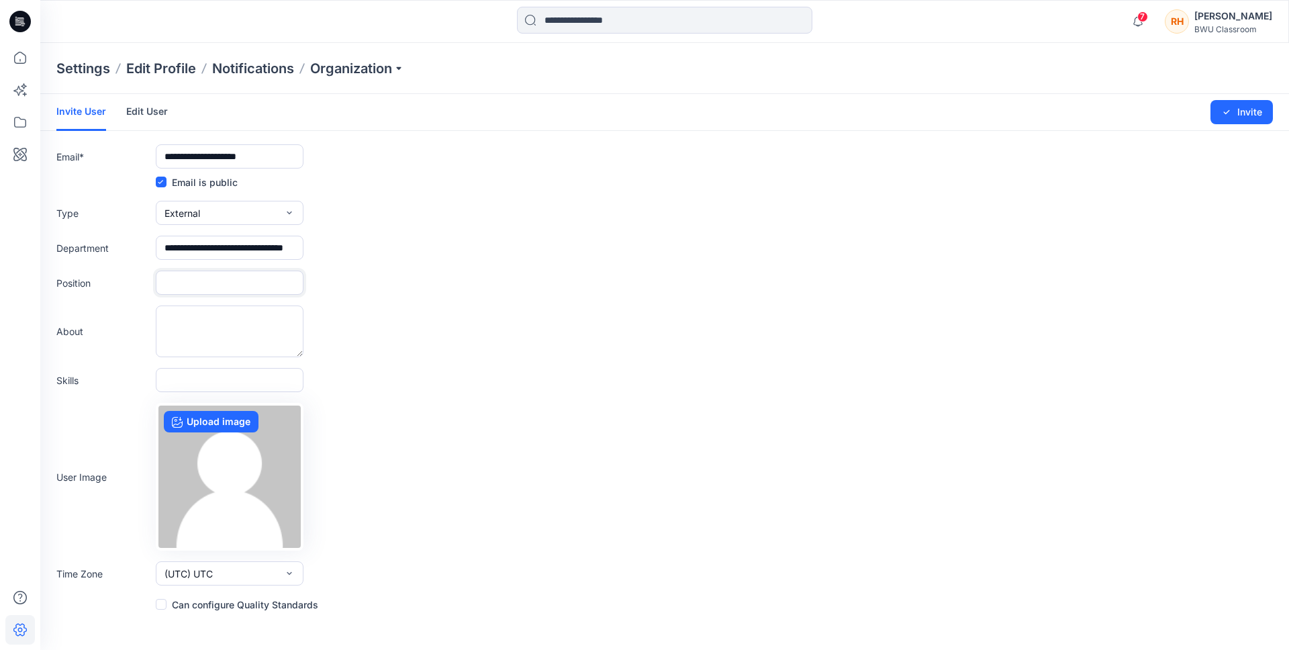
type input "**********"
click at [393, 307] on div "About" at bounding box center [664, 331] width 1216 height 52
click at [1234, 108] on button "Invite" at bounding box center [1241, 112] width 62 height 24
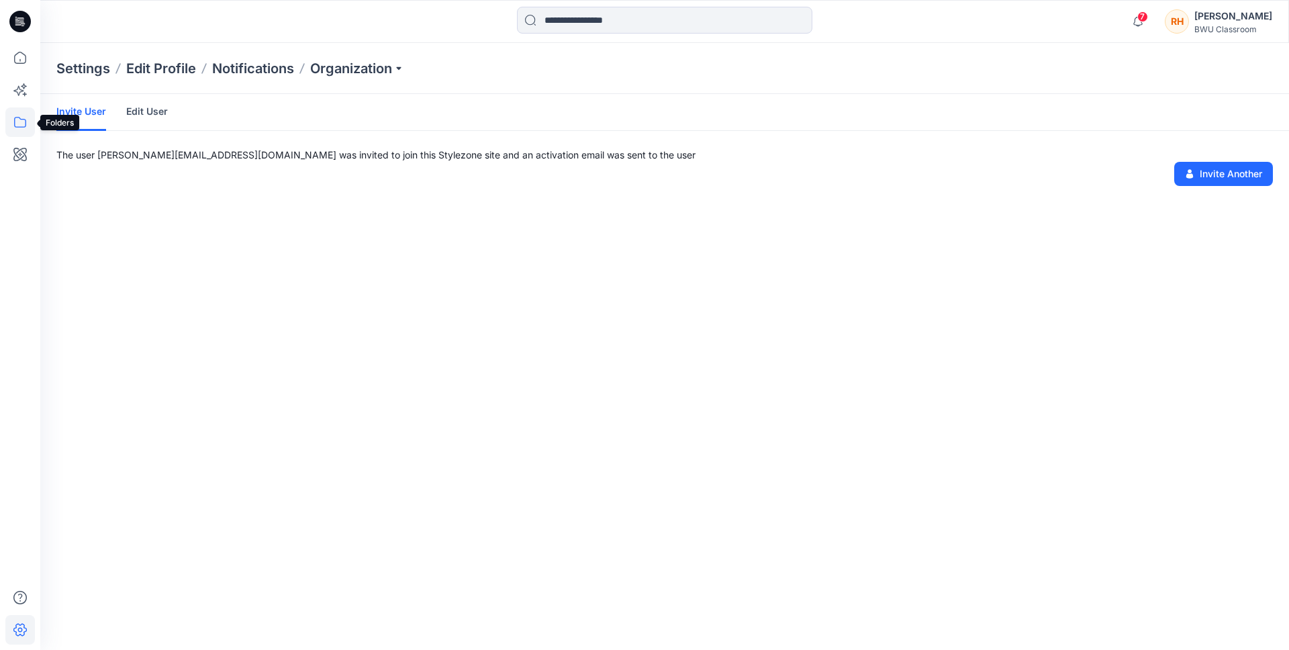
click at [24, 123] on icon at bounding box center [20, 122] width 30 height 30
click at [110, 127] on p "Collections" at bounding box center [100, 132] width 50 height 16
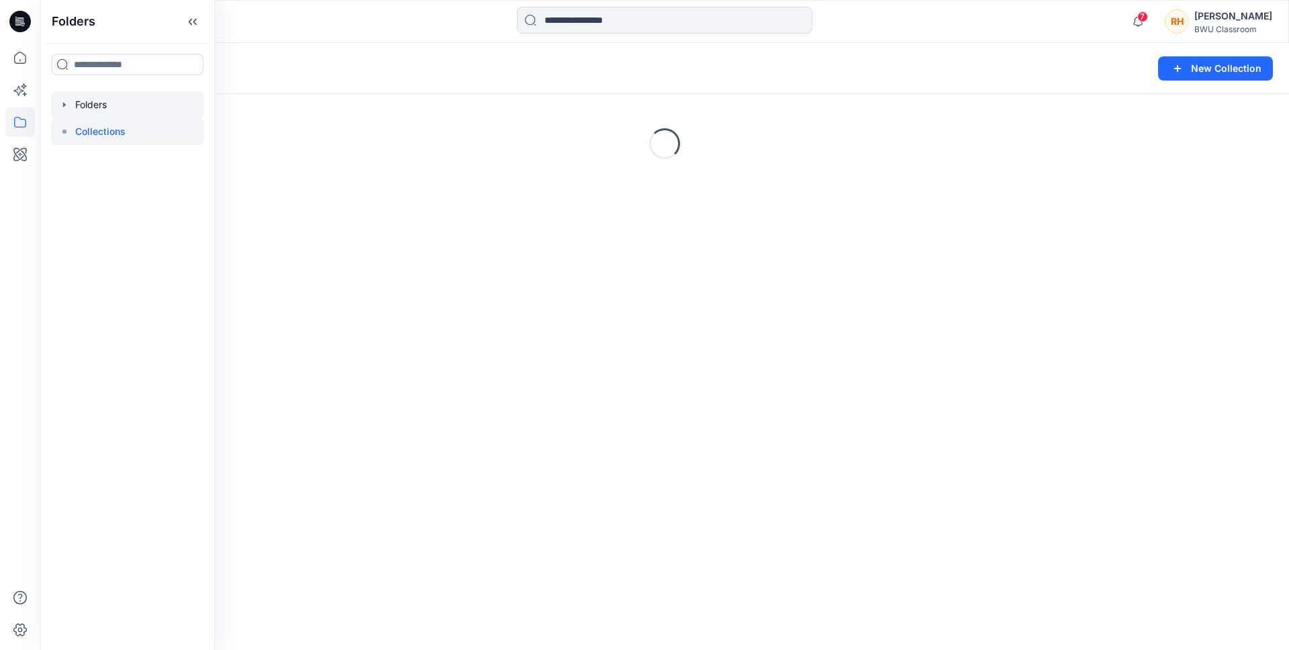
click at [96, 107] on div at bounding box center [127, 104] width 153 height 27
click at [66, 101] on icon "button" at bounding box center [64, 104] width 11 height 11
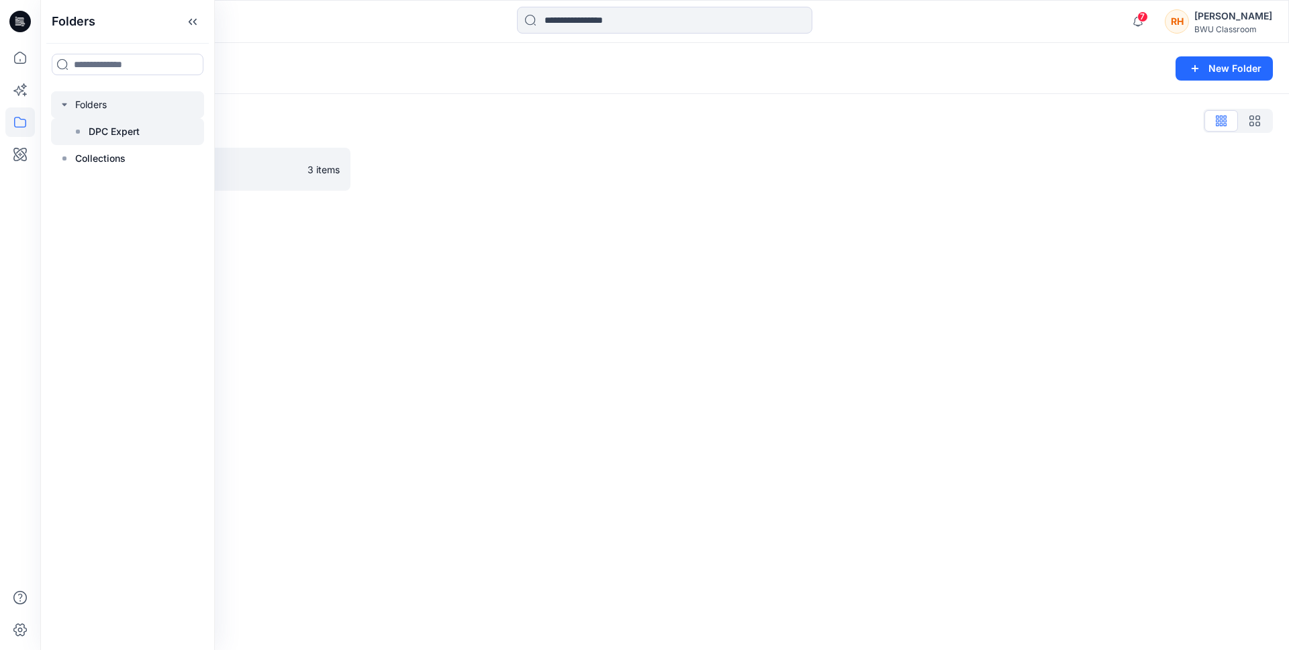
click at [82, 126] on icon at bounding box center [78, 131] width 11 height 11
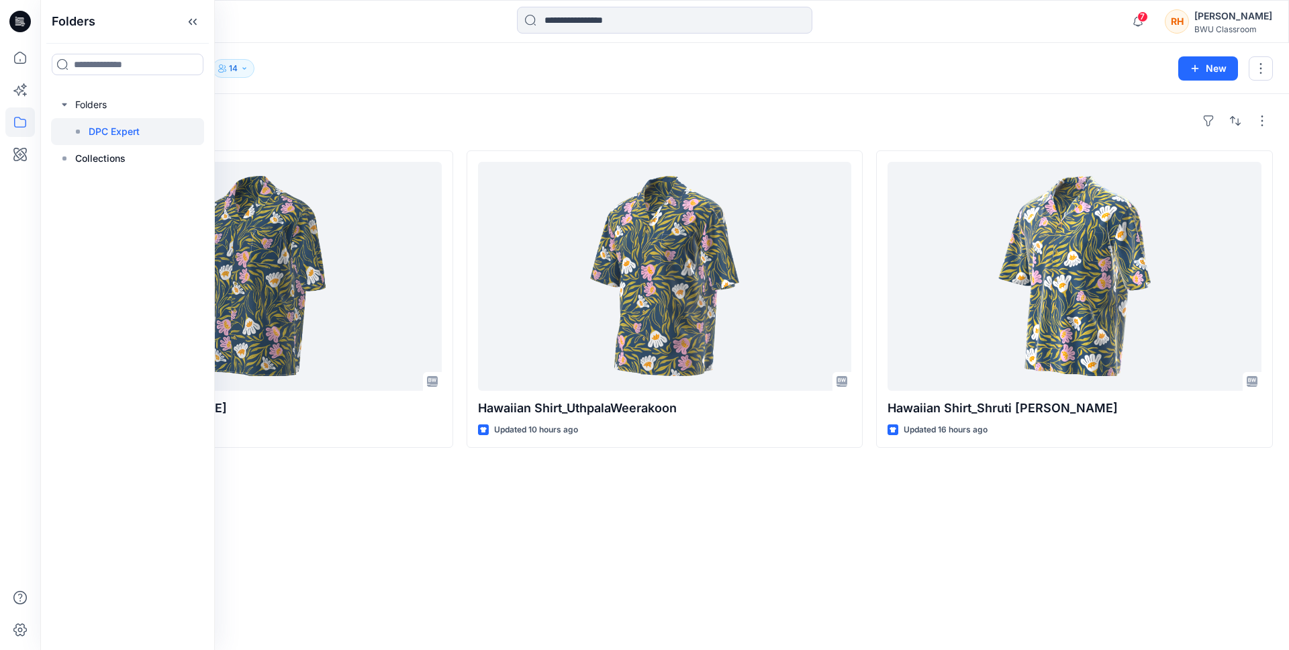
click at [1136, 110] on div "Styles" at bounding box center [664, 120] width 1216 height 21
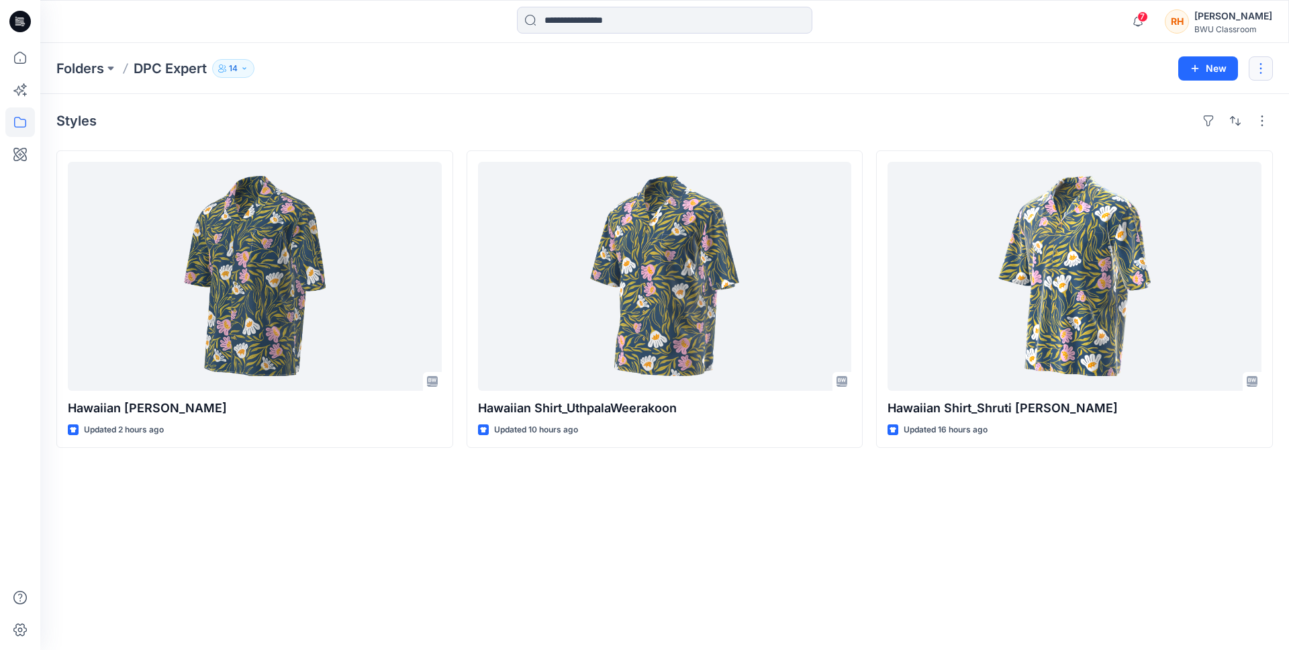
click at [1261, 68] on button "button" at bounding box center [1261, 68] width 24 height 24
click at [1186, 153] on p "Manage Users" at bounding box center [1181, 151] width 64 height 14
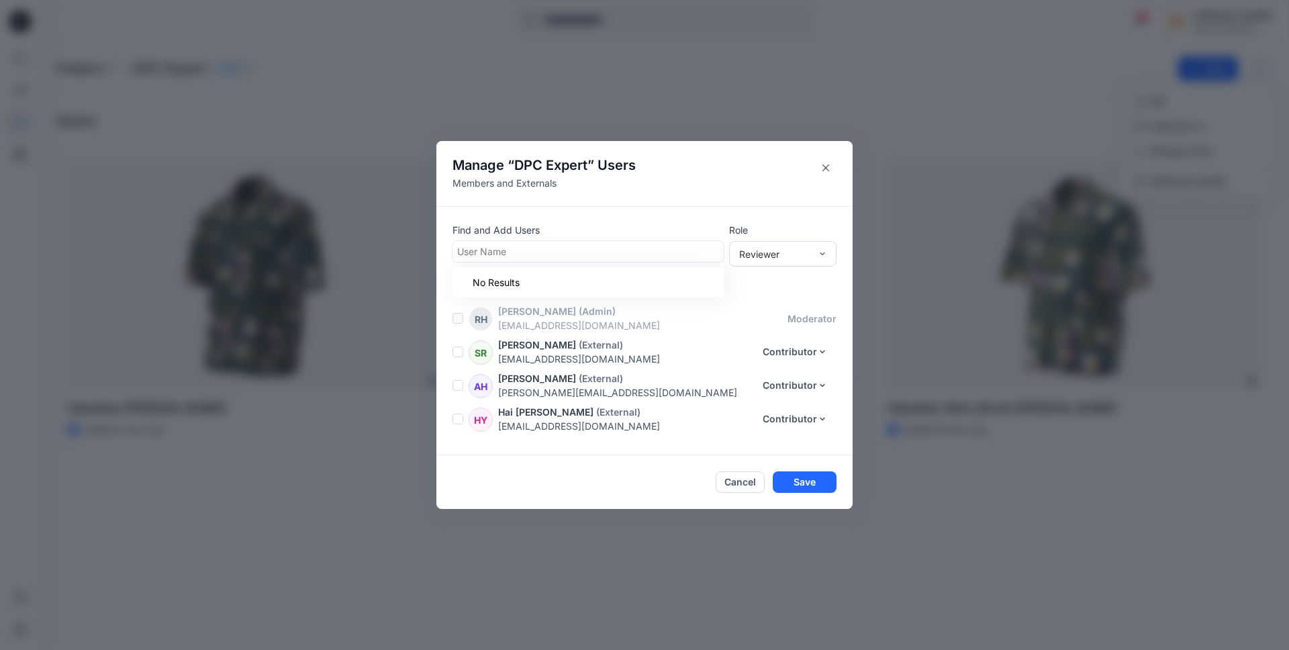
click at [640, 249] on div at bounding box center [588, 251] width 262 height 17
type input "******"
click at [639, 289] on div "RN [PERSON_NAME]" at bounding box center [588, 284] width 255 height 19
click at [777, 262] on div "Reviewer" at bounding box center [782, 254] width 107 height 26
click at [774, 297] on div "Contributor" at bounding box center [783, 302] width 102 height 23
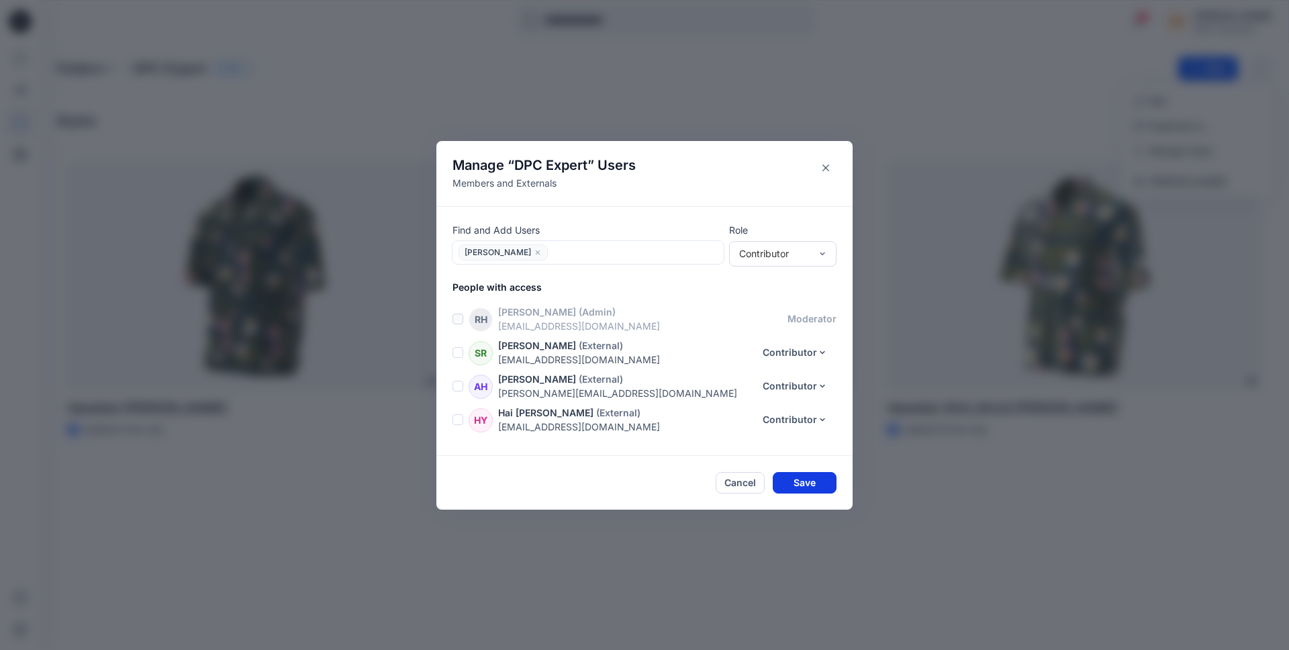
click at [810, 489] on button "Save" at bounding box center [805, 482] width 64 height 21
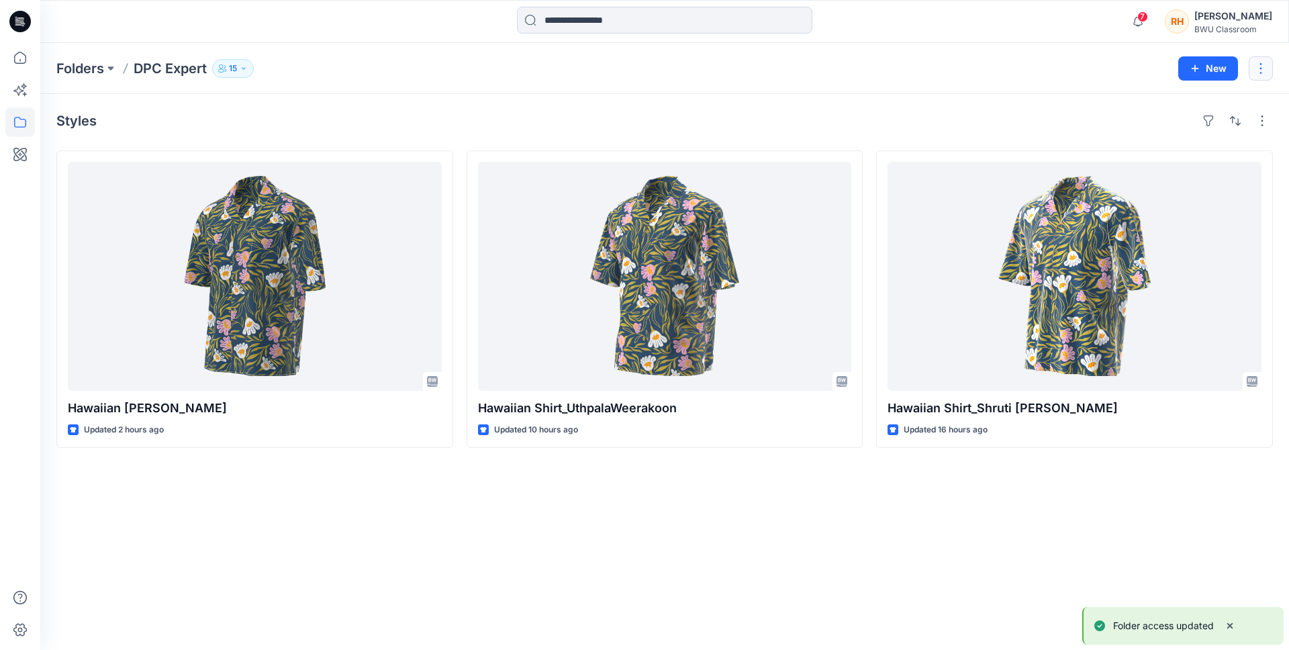
click at [1255, 75] on button "button" at bounding box center [1261, 68] width 24 height 24
click at [1163, 140] on button "Manage Users" at bounding box center [1197, 150] width 145 height 25
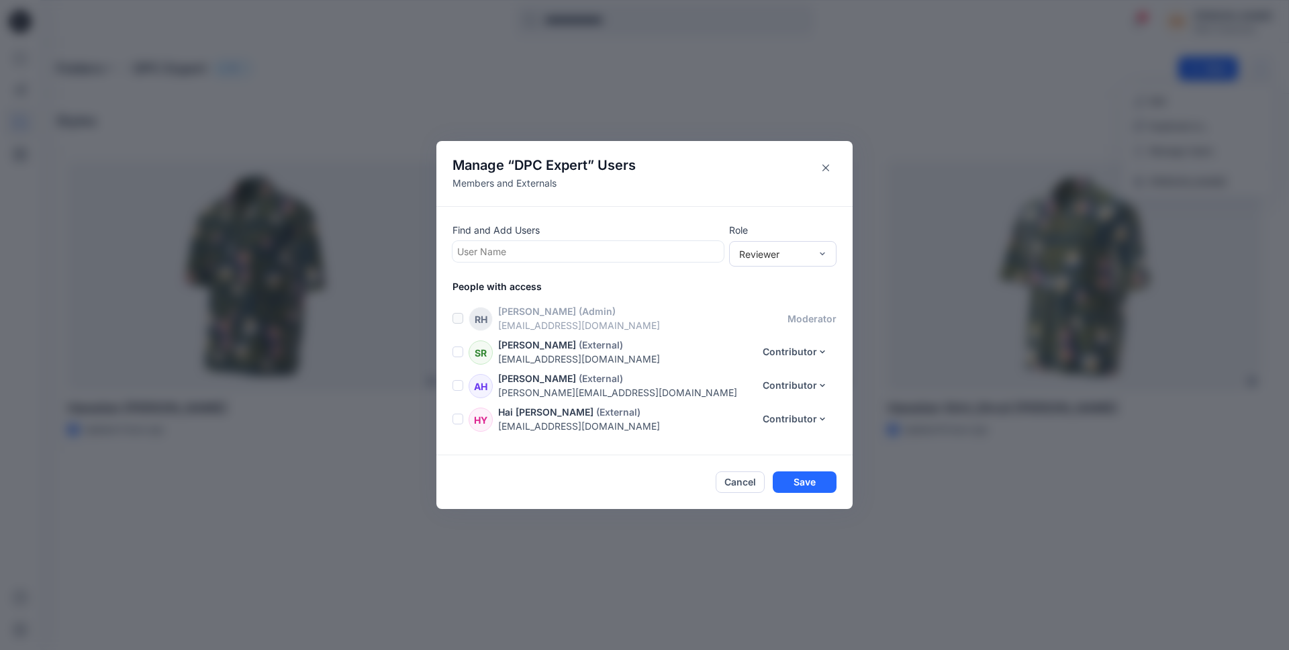
click at [508, 252] on div at bounding box center [588, 251] width 262 height 17
type input "****"
click at [566, 316] on div "ML [PERSON_NAME]" at bounding box center [588, 314] width 255 height 19
click at [773, 262] on div "Reviewer" at bounding box center [782, 254] width 107 height 26
click at [771, 301] on div "Contributor" at bounding box center [783, 302] width 102 height 23
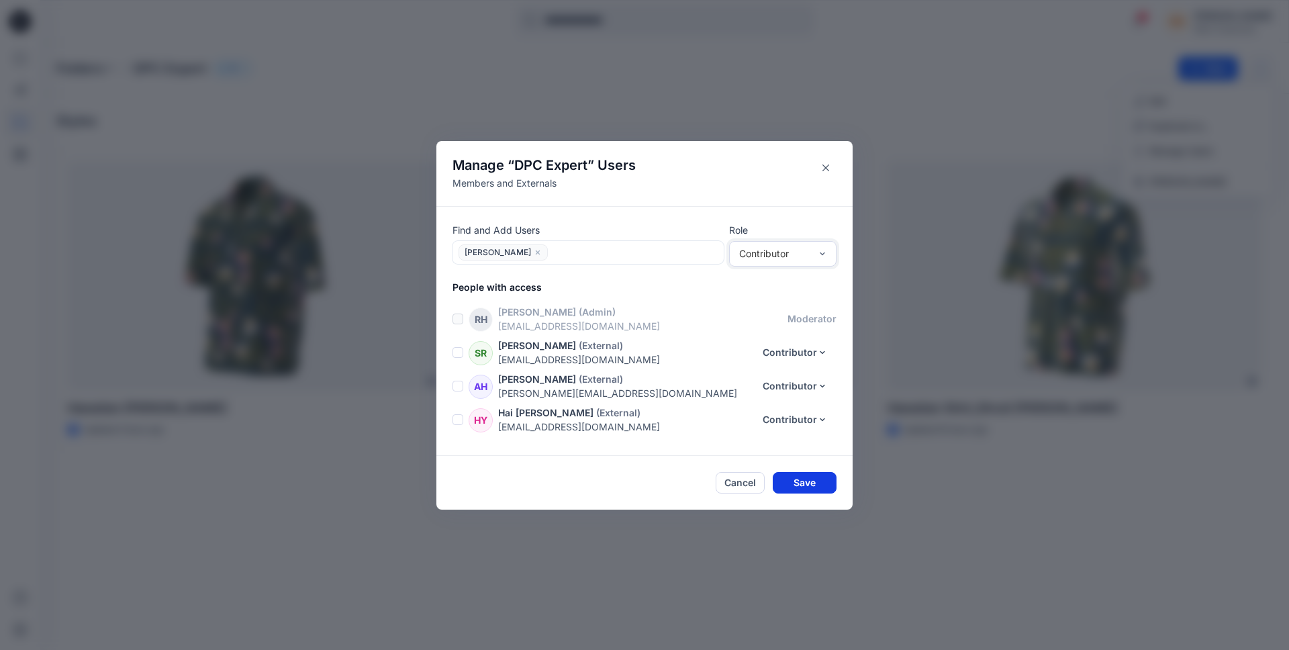
click at [802, 482] on button "Save" at bounding box center [805, 482] width 64 height 21
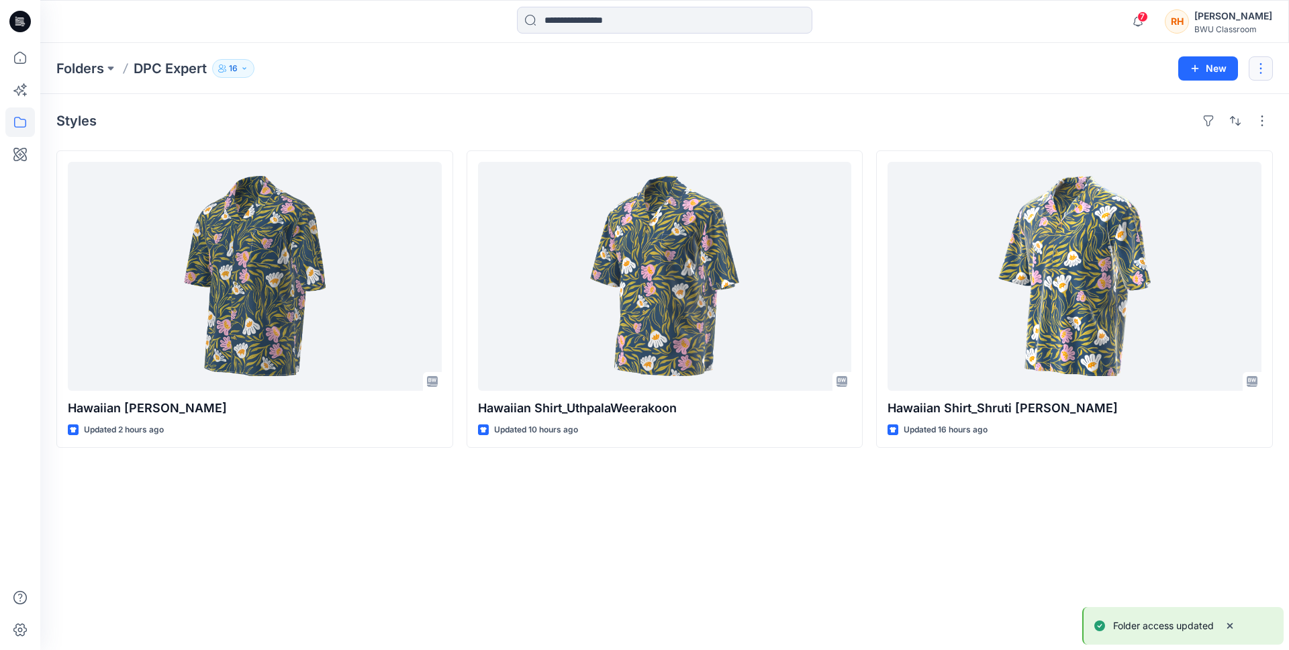
click at [1260, 67] on button "button" at bounding box center [1261, 68] width 24 height 24
click at [1191, 100] on button "Edit" at bounding box center [1197, 101] width 145 height 25
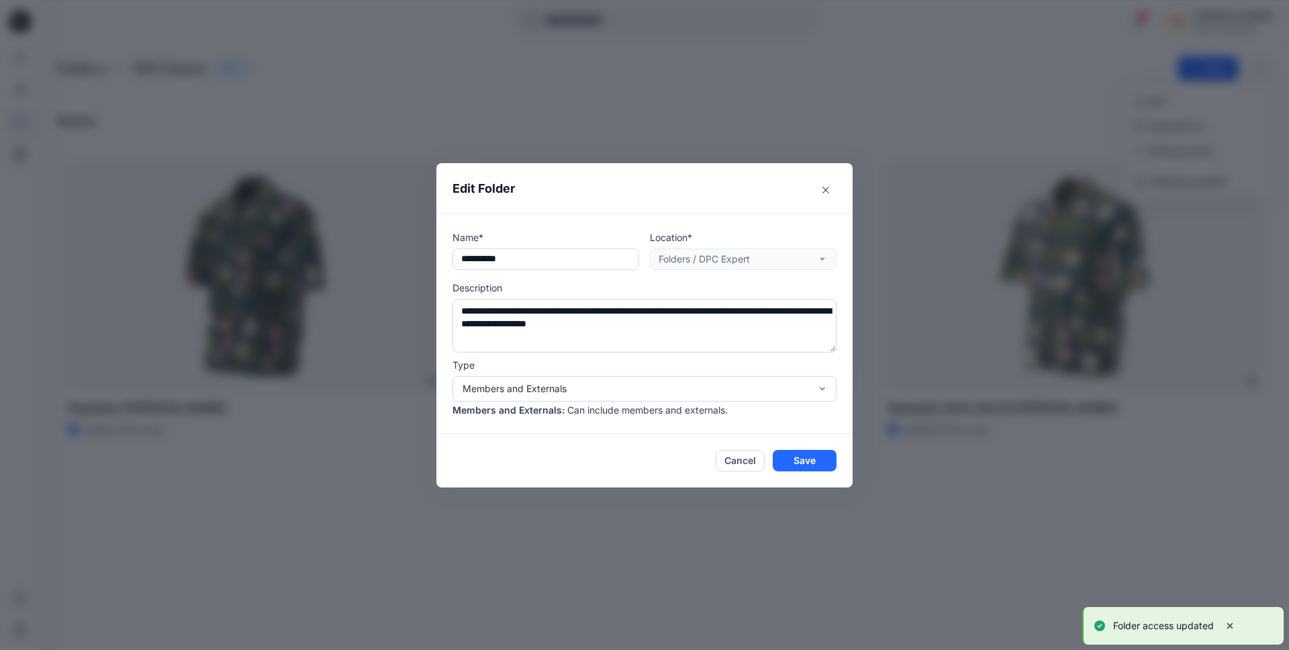
click at [785, 73] on div "**********" at bounding box center [644, 325] width 1289 height 650
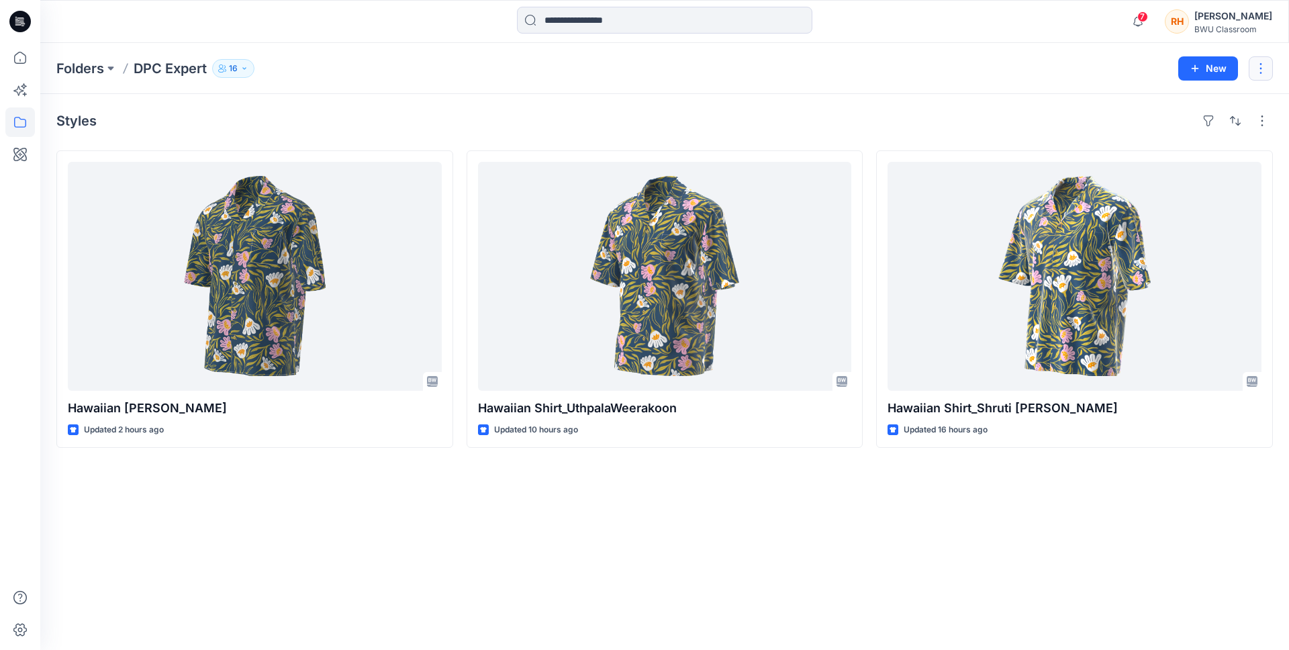
click at [1259, 70] on button "button" at bounding box center [1261, 68] width 24 height 24
click at [1165, 159] on button "Manage Users" at bounding box center [1197, 150] width 145 height 25
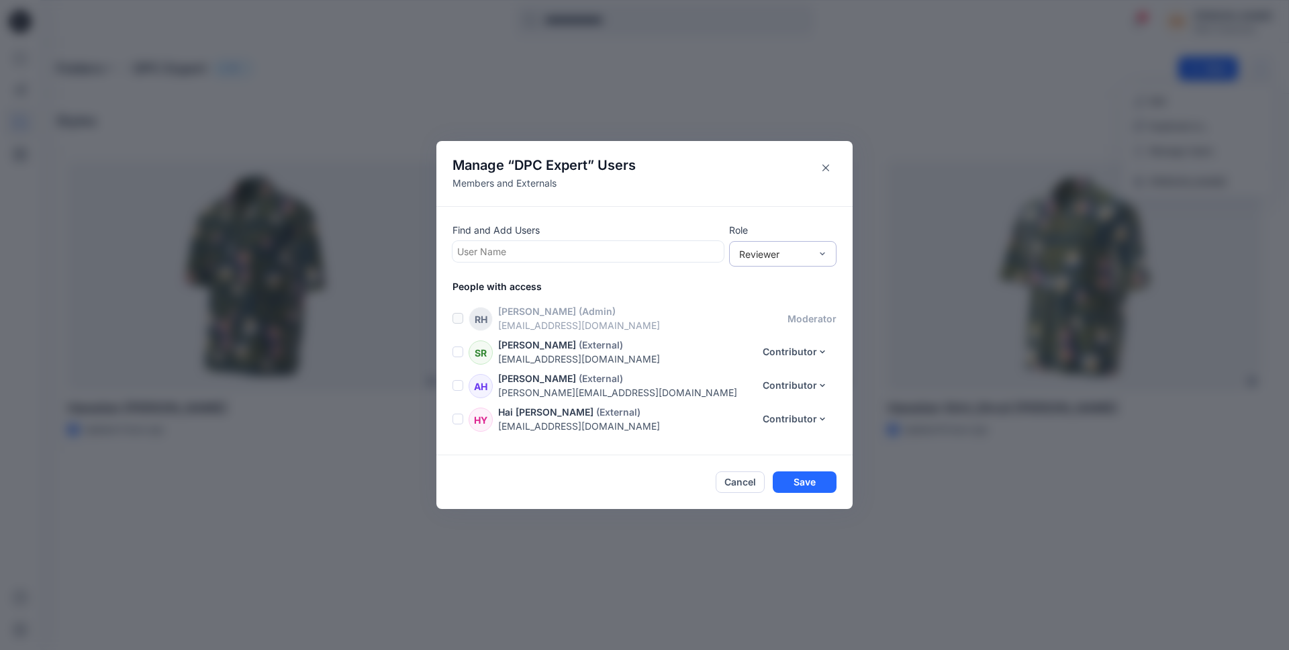
click at [782, 256] on div "Reviewer" at bounding box center [774, 254] width 71 height 14
click at [774, 307] on div "Contributor" at bounding box center [783, 302] width 102 height 23
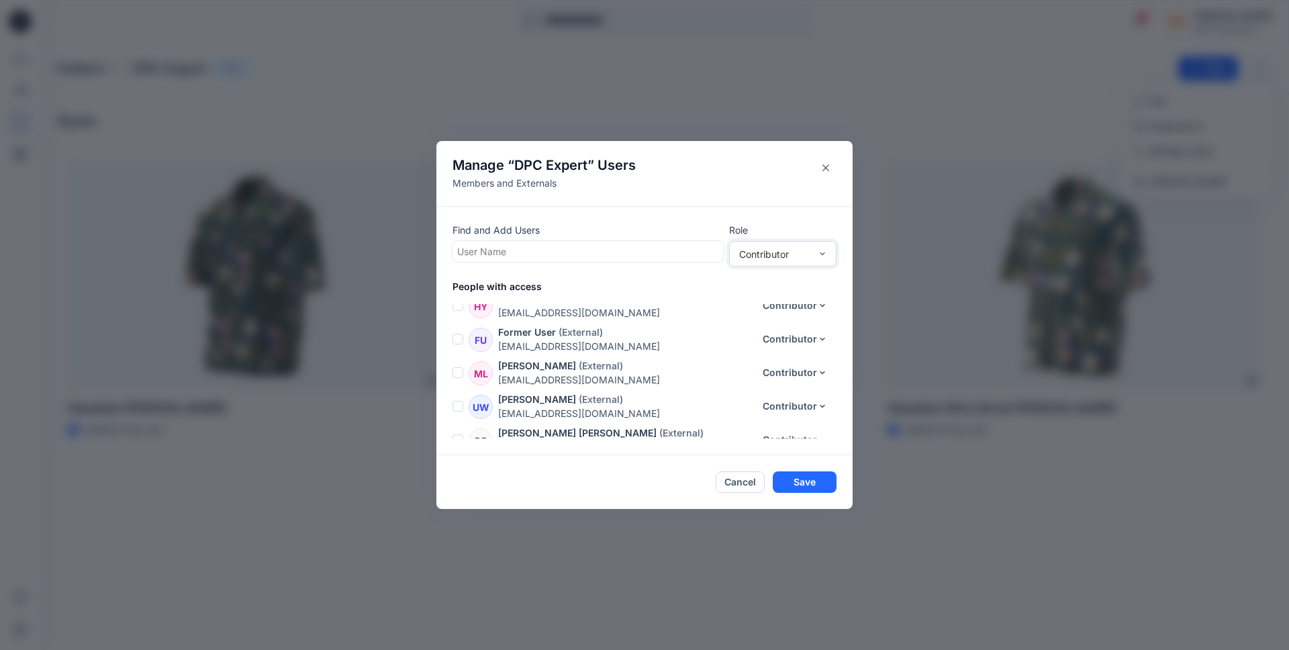
scroll to position [87, 0]
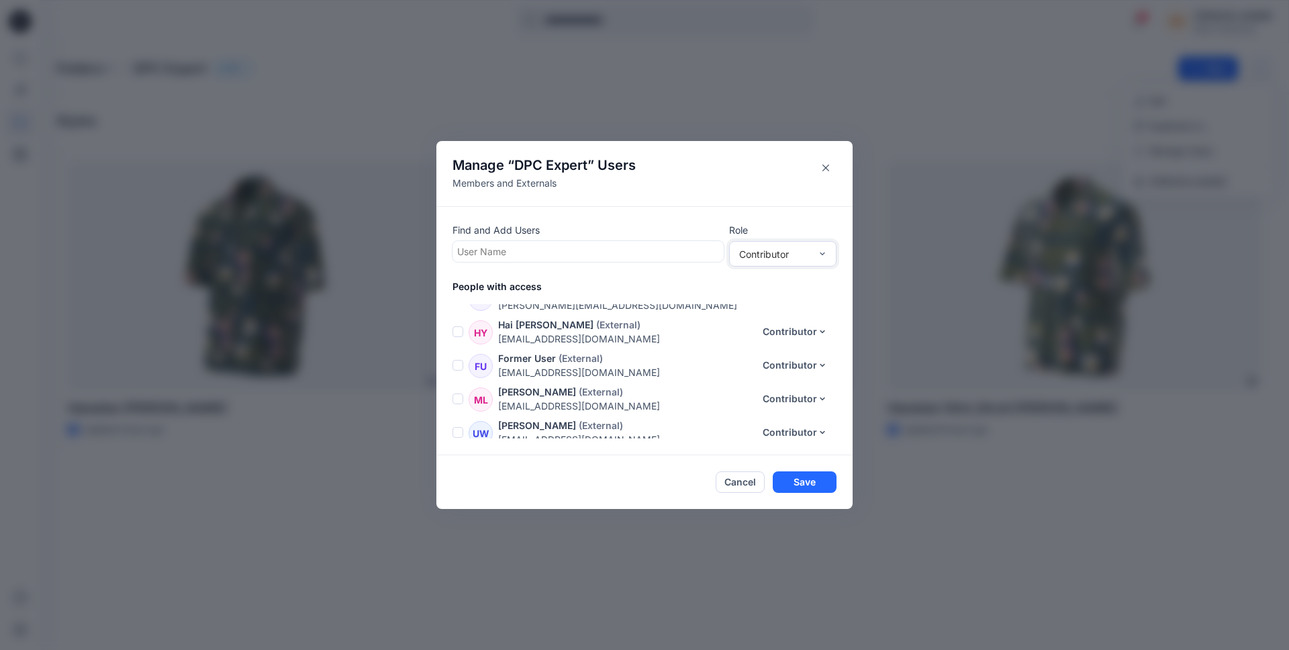
click at [526, 354] on p "Former User" at bounding box center [527, 358] width 58 height 14
click at [590, 356] on p "(External)" at bounding box center [581, 358] width 44 height 14
click at [596, 322] on p "(External)" at bounding box center [618, 325] width 44 height 14
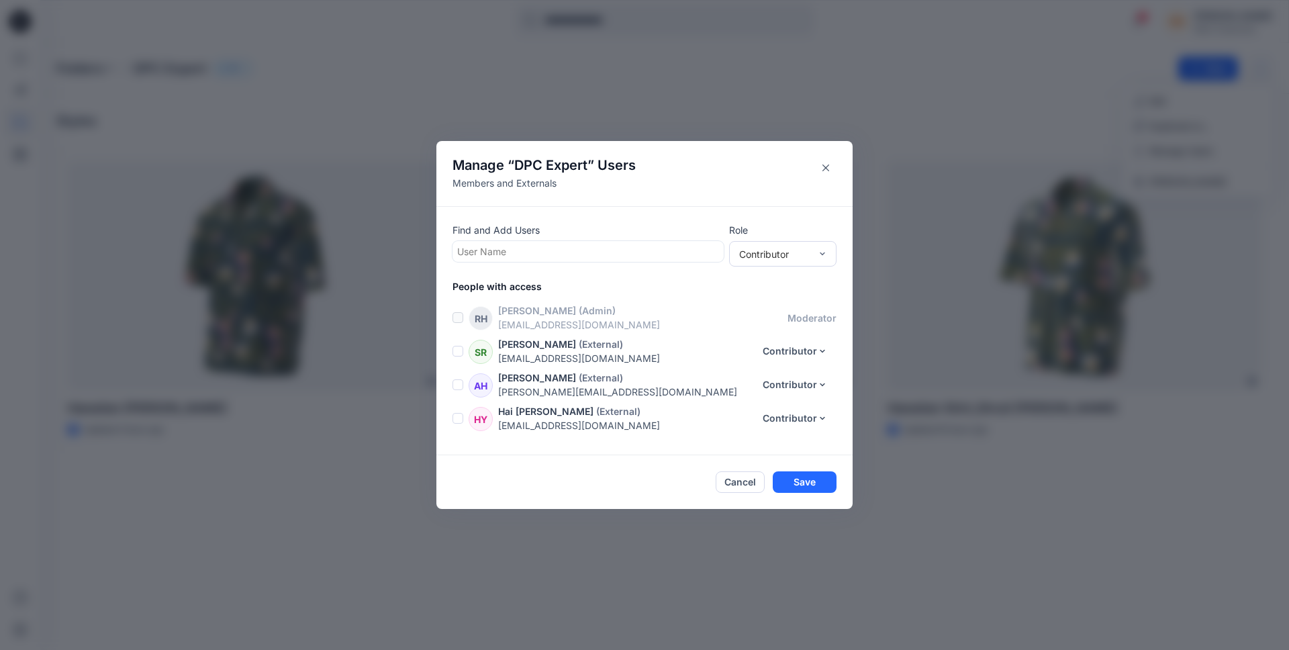
scroll to position [0, 0]
click at [537, 252] on div at bounding box center [588, 251] width 262 height 17
type input "*****"
click at [610, 289] on div "LS [PERSON_NAME]" at bounding box center [588, 284] width 255 height 19
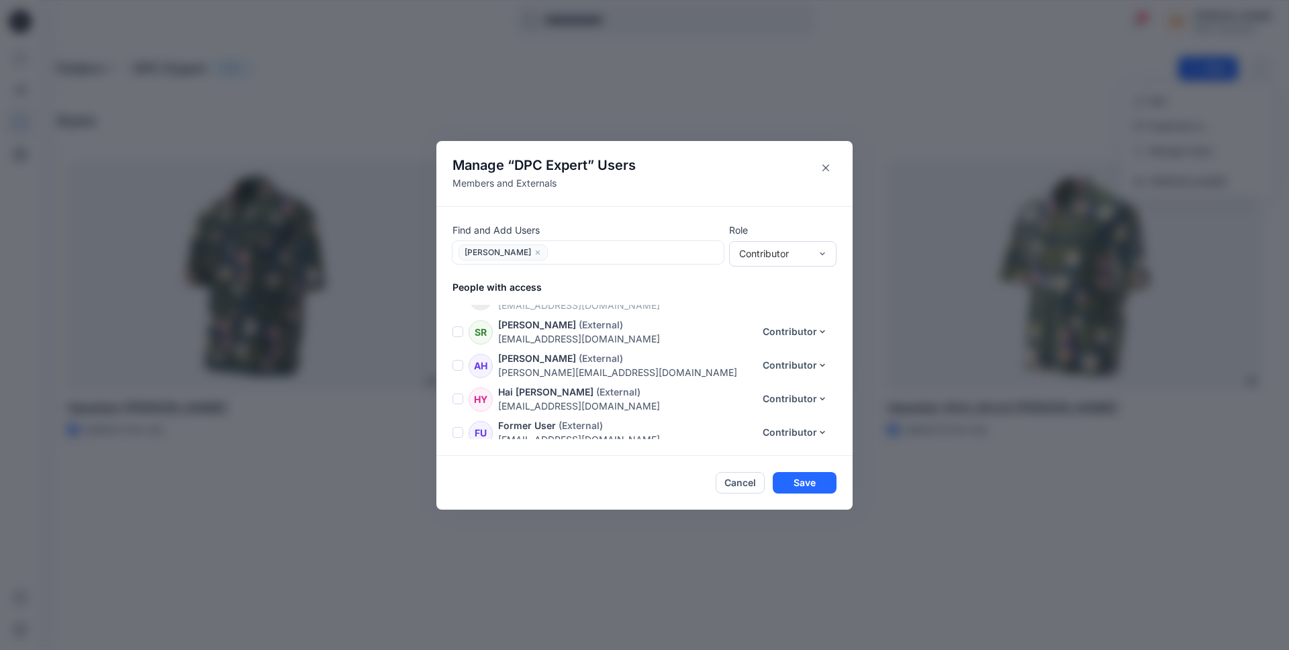
scroll to position [26, 0]
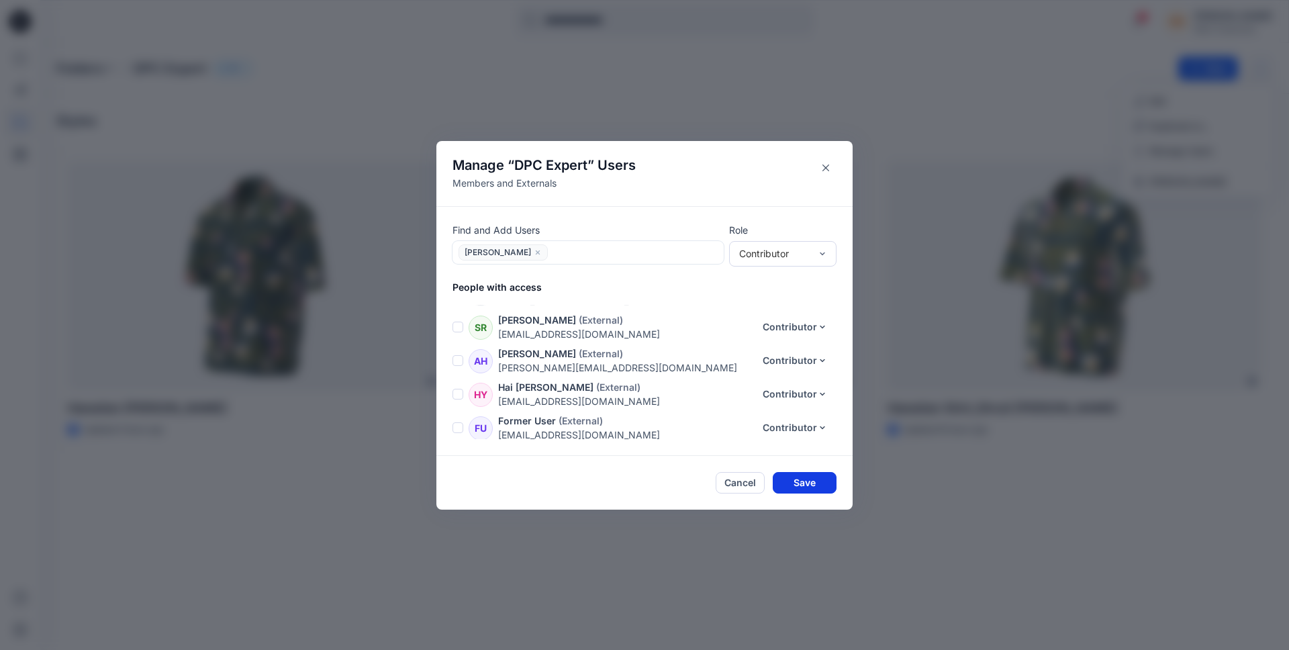
click at [808, 489] on button "Save" at bounding box center [805, 482] width 64 height 21
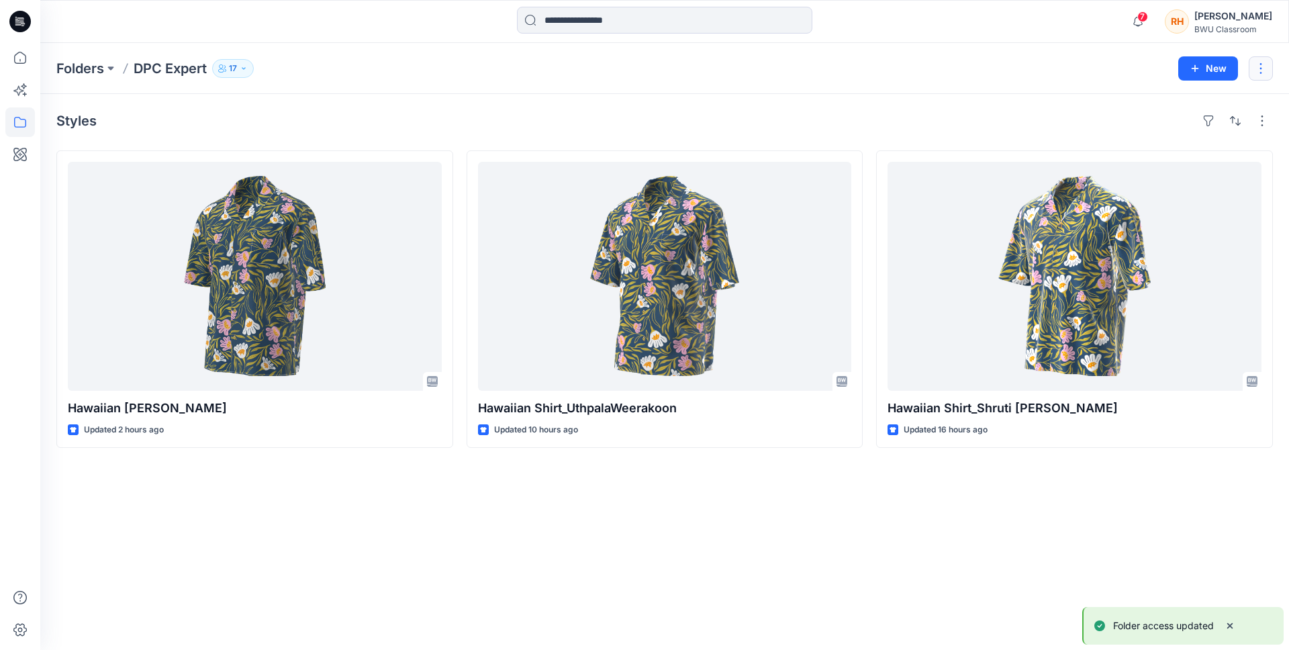
click at [1261, 70] on button "button" at bounding box center [1261, 68] width 24 height 24
click at [1181, 149] on p "Manage Users" at bounding box center [1181, 151] width 64 height 14
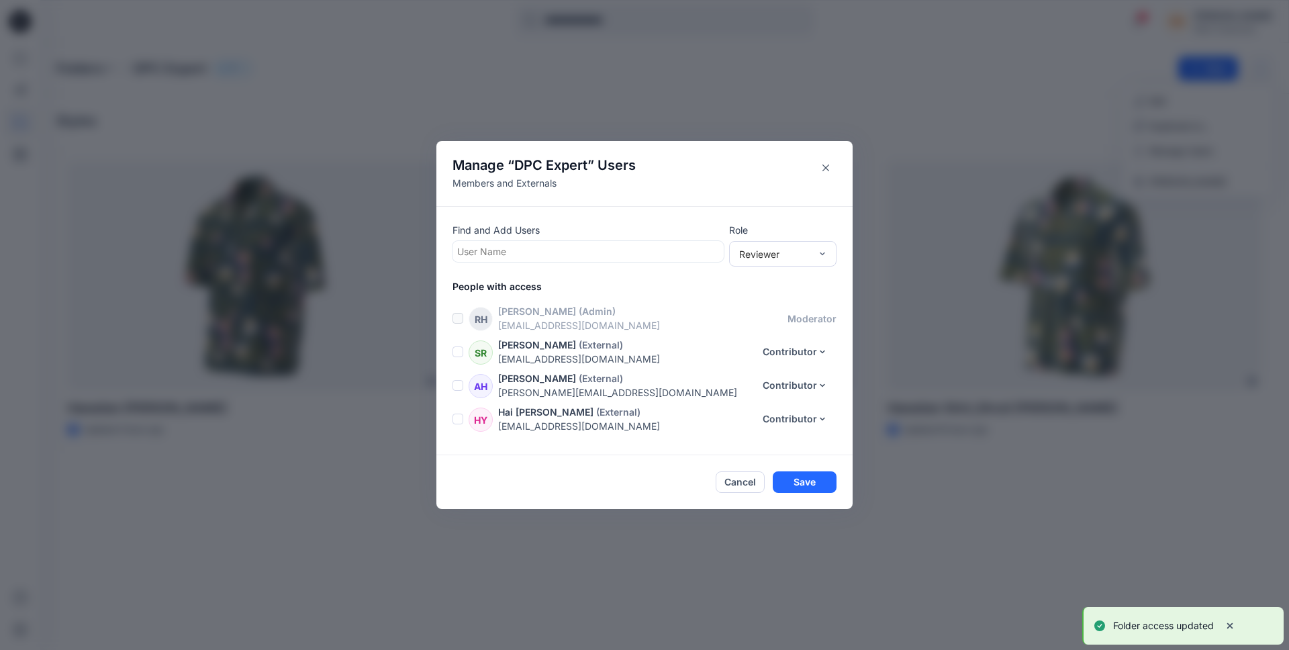
scroll to position [431, 0]
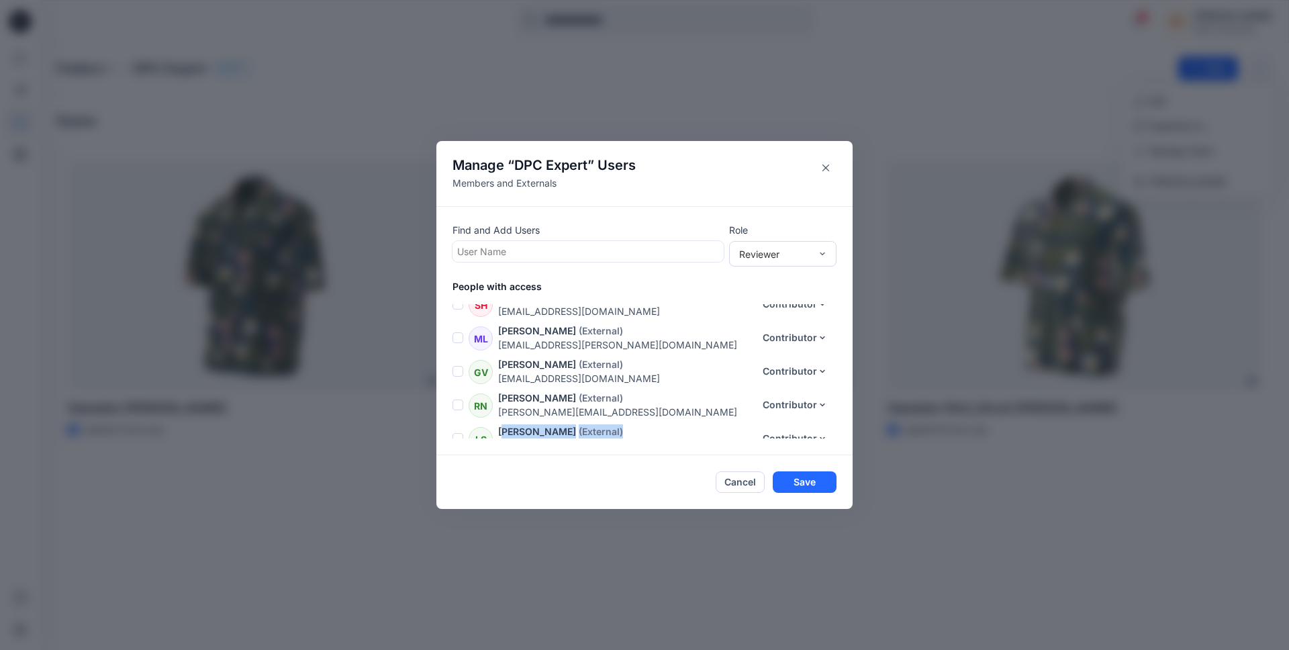
drag, startPoint x: 503, startPoint y: 417, endPoint x: 634, endPoint y: 433, distance: 131.9
click at [634, 433] on div "[PERSON_NAME] (External) [PERSON_NAME][EMAIL_ADDRESS][DOMAIN_NAME]" at bounding box center [626, 438] width 256 height 28
click at [653, 424] on div "[PERSON_NAME] (External)" at bounding box center [626, 431] width 256 height 14
click at [802, 482] on button "Save" at bounding box center [805, 481] width 64 height 21
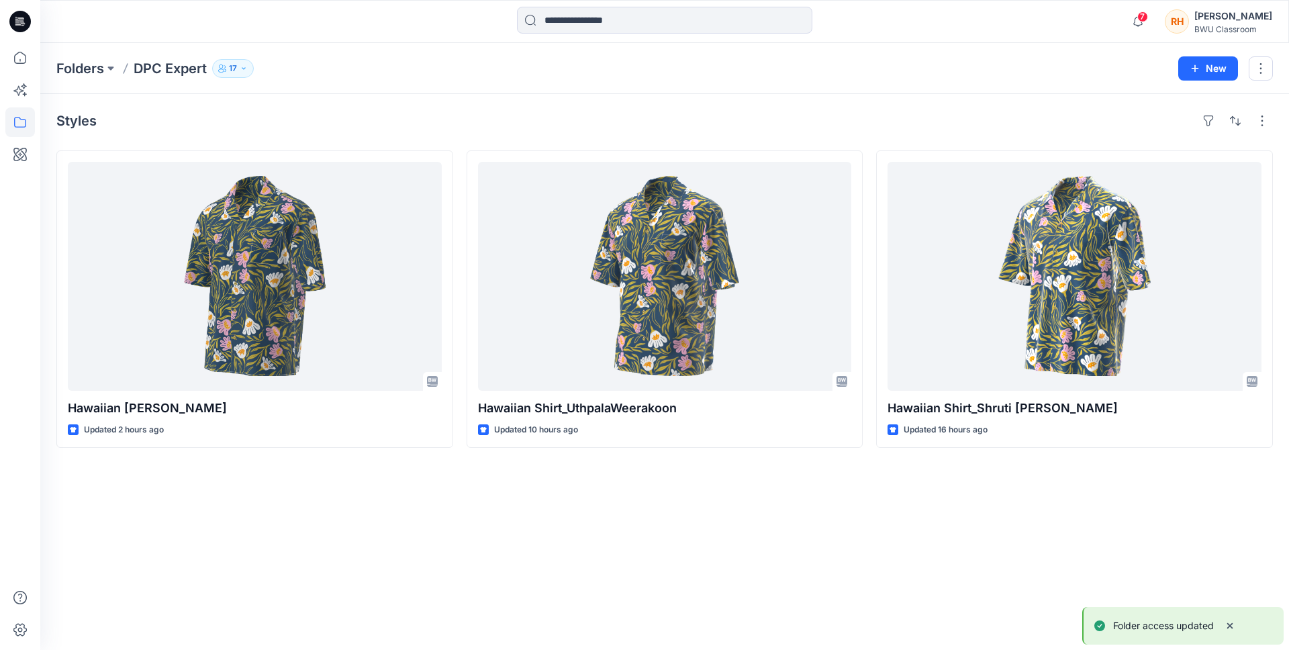
click at [832, 522] on div "Styles Hawaiian [PERSON_NAME] Updated 2 hours ago Hawaiian Shirt_UthpalaWeerako…" at bounding box center [664, 372] width 1249 height 556
click at [240, 71] on button "17" at bounding box center [233, 68] width 42 height 19
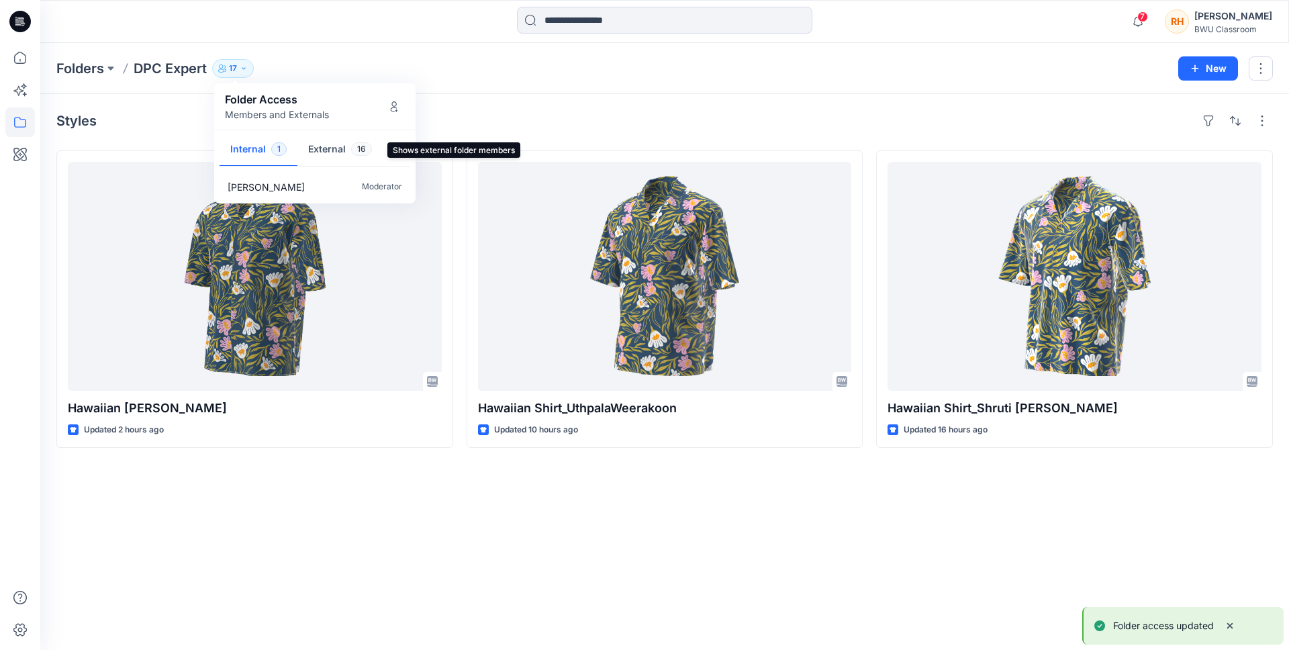
click at [340, 155] on button "External 16" at bounding box center [339, 150] width 85 height 34
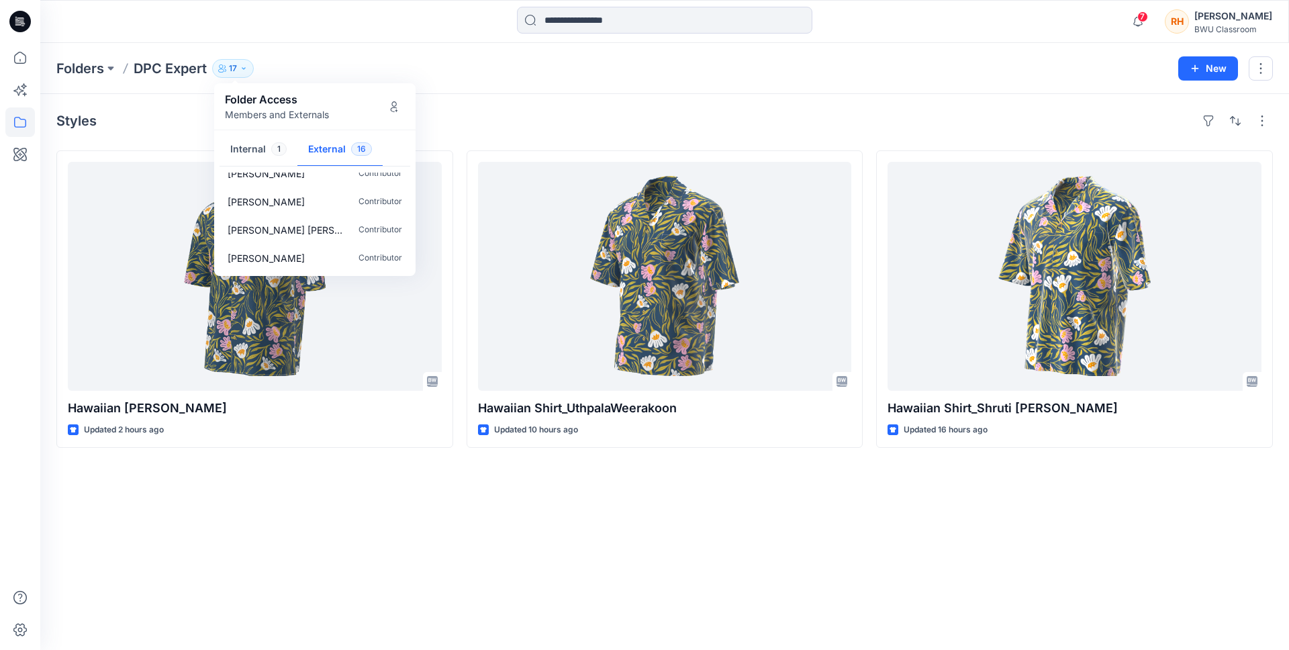
scroll to position [246, 0]
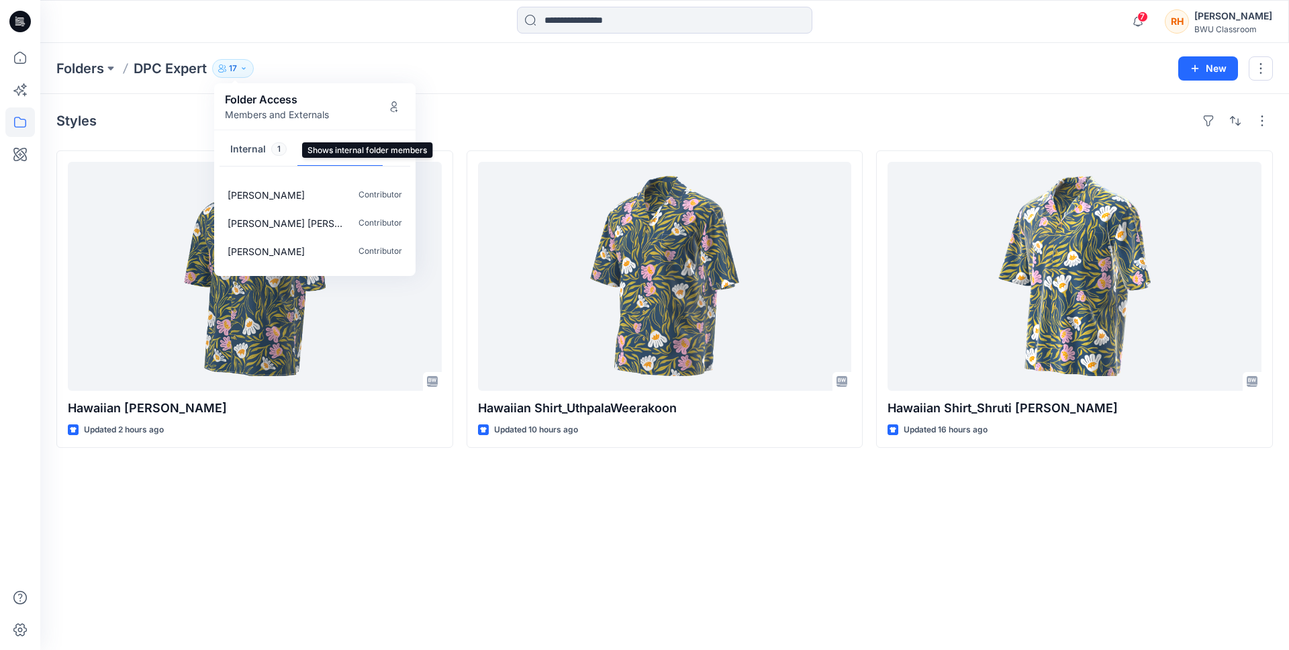
click at [276, 148] on span "1" at bounding box center [278, 148] width 15 height 13
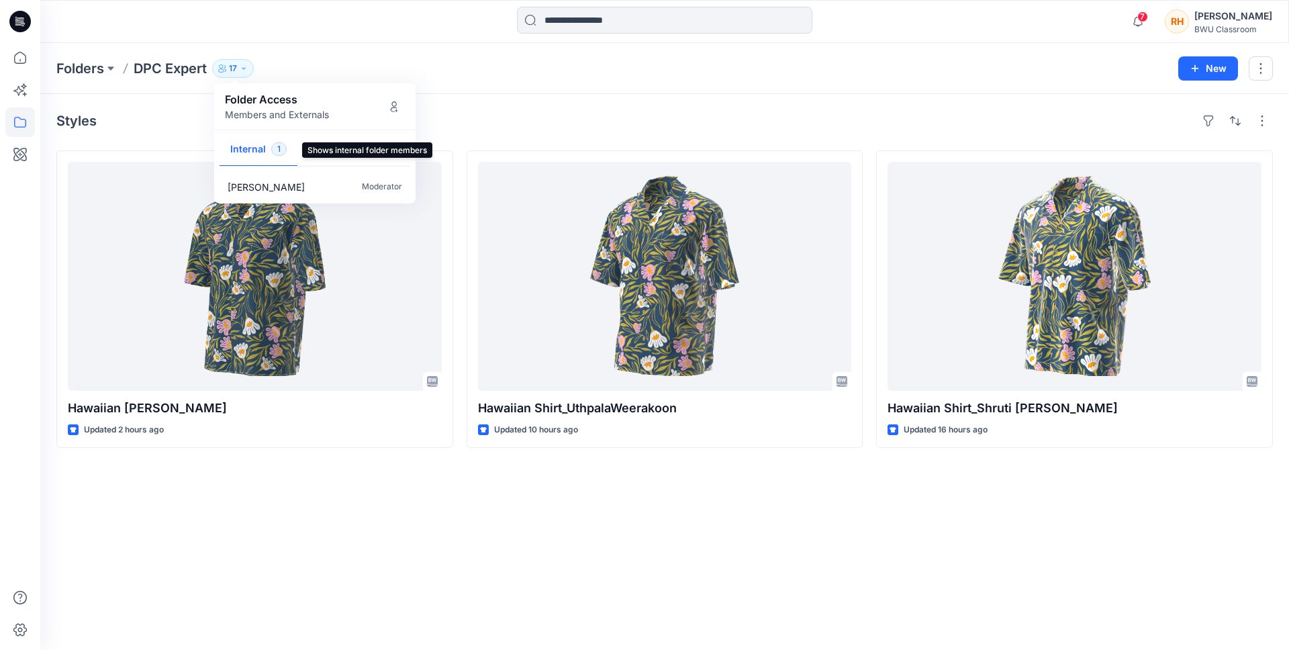
scroll to position [0, 0]
click at [526, 74] on div "Folders DPC Expert 17 Folder Access Members and Externals Internal 1 External 1…" at bounding box center [612, 68] width 1112 height 19
